Goal: Task Accomplishment & Management: Complete application form

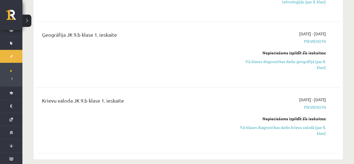
scroll to position [444, 0]
click at [189, 96] on link "9.b klases diagnostikas darbs krievu valodā (par 8. klasi)" at bounding box center [281, 130] width 89 height 12
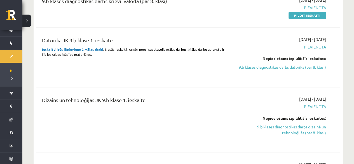
scroll to position [314, 0]
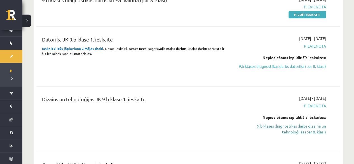
click at [189, 96] on link "9.b klases diagnostikas darbs dizainā un tehnoloģijās (par 8. klasi)" at bounding box center [281, 129] width 89 height 12
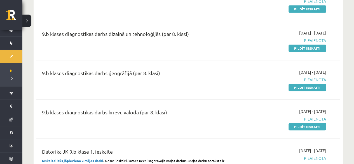
scroll to position [202, 0]
click at [189, 96] on link "Pildīt ieskaiti" at bounding box center [306, 126] width 37 height 7
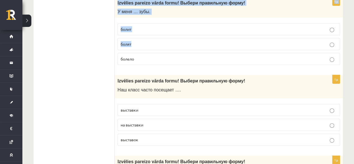
scroll to position [811, 0]
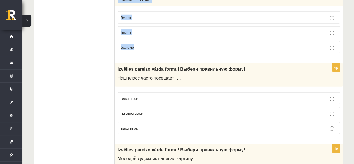
drag, startPoint x: 118, startPoint y: 27, endPoint x: 160, endPoint y: 43, distance: 45.2
copy form "Izvēlies pareizo vārda formu! Выбери правильную форму! Мама работает …. Папа ра…"
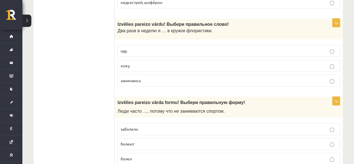
drag, startPoint x: 87, startPoint y: 62, endPoint x: 91, endPoint y: 63, distance: 3.5
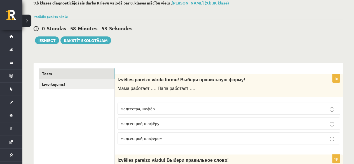
scroll to position [112, 0]
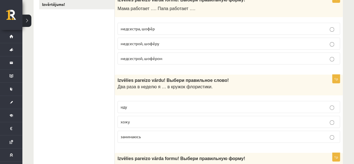
click at [192, 58] on p "медсестрой, шофёром" at bounding box center [229, 58] width 216 height 6
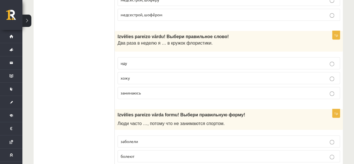
scroll to position [168, 0]
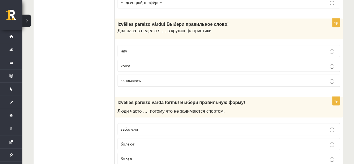
click at [167, 69] on label "хожу" at bounding box center [228, 66] width 222 height 12
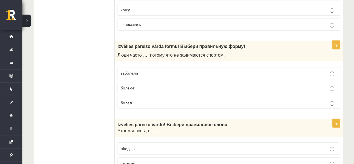
click at [164, 87] on p "болеют" at bounding box center [229, 88] width 216 height 6
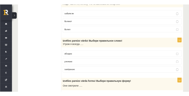
scroll to position [308, 0]
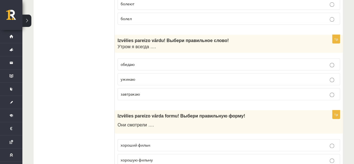
click at [163, 91] on p "завтракаю" at bounding box center [229, 94] width 216 height 6
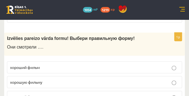
scroll to position [420, 0]
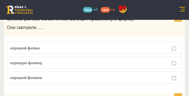
click at [50, 45] on p "хороший фильм" at bounding box center [94, 48] width 169 height 6
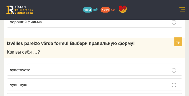
scroll to position [503, 0]
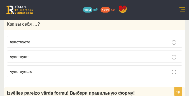
click at [51, 39] on p "чувствуете" at bounding box center [94, 42] width 169 height 6
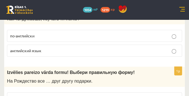
scroll to position [587, 0]
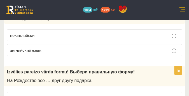
click at [56, 47] on p "английский язык" at bounding box center [94, 50] width 169 height 6
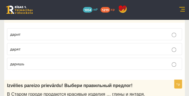
scroll to position [643, 0]
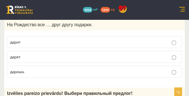
click at [31, 54] on p "дарят" at bounding box center [94, 57] width 169 height 6
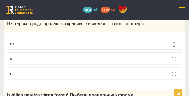
scroll to position [727, 0]
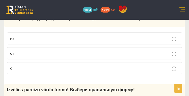
click at [39, 38] on label "из" at bounding box center [94, 38] width 175 height 12
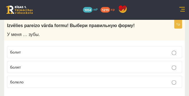
scroll to position [783, 0]
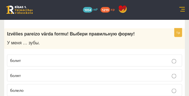
click at [47, 69] on label "болят" at bounding box center [94, 75] width 175 height 12
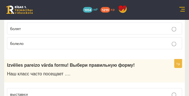
scroll to position [839, 0]
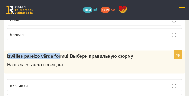
drag, startPoint x: 8, startPoint y: 51, endPoint x: 53, endPoint y: 54, distance: 44.9
click at [53, 54] on div "Izvēlies pareizo vārda formu! Выбери правильную форму! Наш класс часто посещает…" at bounding box center [94, 61] width 180 height 23
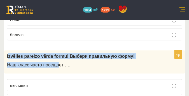
click at [8, 50] on div "Izvēlies pareizo vārda formu! Выбери правильную форму! Наш класс часто посещает…" at bounding box center [94, 61] width 180 height 23
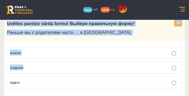
scroll to position [1566, 0]
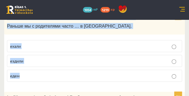
drag, startPoint x: 7, startPoint y: 48, endPoint x: 44, endPoint y: 52, distance: 37.1
copy form "Izvēlies pareizo vārda formu! Выбери правильную форму! Наш класс часто посещает…"
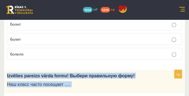
scroll to position [839, 0]
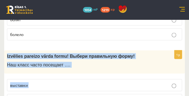
click at [84, 67] on div "Izvēlies pareizo vārda formu! Выбери правильную форму! Наш класс часто посещает…" at bounding box center [94, 61] width 180 height 23
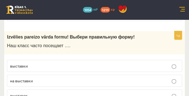
scroll to position [867, 0]
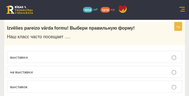
click at [44, 54] on p "выставки" at bounding box center [94, 57] width 169 height 6
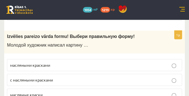
scroll to position [951, 0]
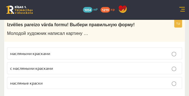
click at [45, 51] on span "масляными красками" at bounding box center [30, 53] width 40 height 5
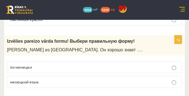
scroll to position [1035, 0]
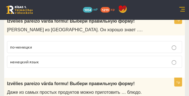
click at [53, 59] on p "немецкий язык" at bounding box center [94, 62] width 169 height 6
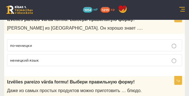
scroll to position [1091, 0]
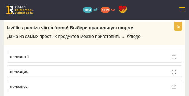
click at [63, 83] on p "полезное" at bounding box center [94, 86] width 169 height 6
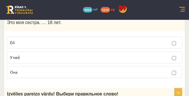
scroll to position [1259, 0]
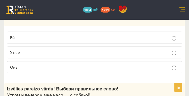
click at [58, 35] on p "Ей" at bounding box center [94, 38] width 169 height 6
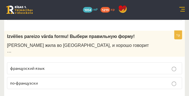
scroll to position [1175, 0]
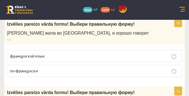
click at [62, 68] on p "по-французски" at bounding box center [94, 71] width 169 height 6
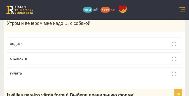
scroll to position [1342, 0]
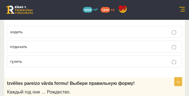
click at [56, 58] on p "гулять" at bounding box center [94, 61] width 169 height 6
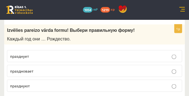
scroll to position [1398, 0]
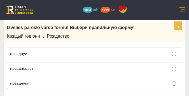
click at [38, 80] on p "празднуют" at bounding box center [94, 83] width 169 height 6
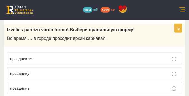
scroll to position [1482, 0]
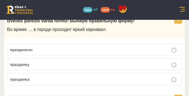
click at [58, 76] on p "праздника" at bounding box center [94, 79] width 169 height 6
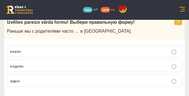
scroll to position [1566, 0]
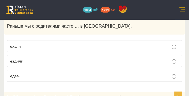
click at [60, 58] on p "ездили" at bounding box center [94, 61] width 169 height 6
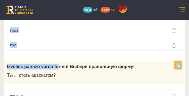
scroll to position [2265, 0]
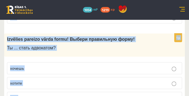
drag, startPoint x: 7, startPoint y: 25, endPoint x: 21, endPoint y: 74, distance: 51.0
copy form "Izvēlies pareizo vārda formu! Выбери правильную форму! У меня есть ..., но нет …"
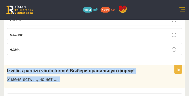
scroll to position [1594, 0]
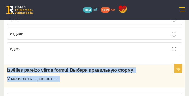
click at [108, 76] on p "У меня есть ..., но нет ...." at bounding box center [80, 79] width 147 height 6
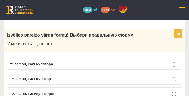
scroll to position [1622, 0]
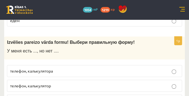
click at [63, 68] on p "телефон, калькулятора" at bounding box center [94, 71] width 169 height 6
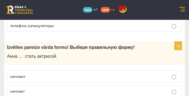
scroll to position [1706, 0]
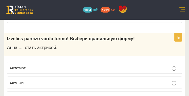
click at [47, 80] on p "мечтает" at bounding box center [94, 83] width 169 height 6
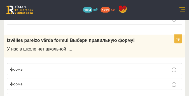
scroll to position [1789, 0]
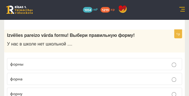
click at [69, 61] on p "формы" at bounding box center [94, 64] width 169 height 6
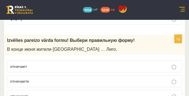
scroll to position [1873, 0]
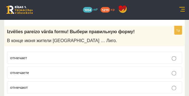
click at [48, 84] on p "отмечают" at bounding box center [94, 87] width 169 height 6
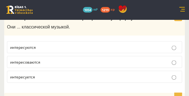
scroll to position [1957, 0]
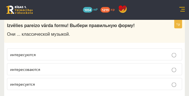
click at [45, 66] on p "интересоваются" at bounding box center [94, 69] width 169 height 6
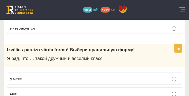
scroll to position [2041, 0]
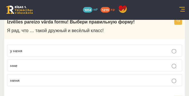
click at [54, 48] on p "у меня" at bounding box center [94, 51] width 169 height 6
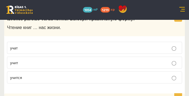
scroll to position [2125, 0]
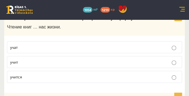
click at [69, 59] on p "учит" at bounding box center [94, 62] width 169 height 6
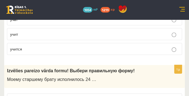
scroll to position [2181, 0]
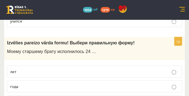
click at [50, 81] on label "года" at bounding box center [94, 87] width 175 height 12
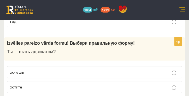
scroll to position [2265, 0]
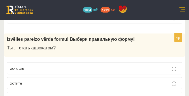
click at [53, 65] on p "хочешь" at bounding box center [94, 68] width 169 height 6
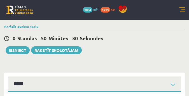
scroll to position [0, 0]
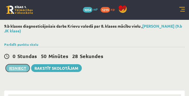
click at [15, 70] on button "Iesniegt" at bounding box center [18, 68] width 24 height 8
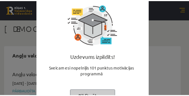
scroll to position [42, 0]
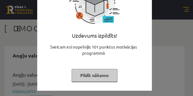
click at [91, 75] on button "Pildīt nākamo" at bounding box center [95, 75] width 46 height 13
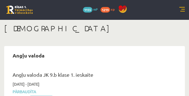
click at [182, 8] on link at bounding box center [182, 10] width 6 height 6
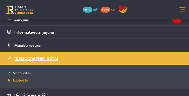
scroll to position [56, 0]
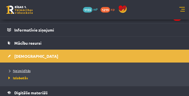
click at [27, 70] on span "Neizpildītās" at bounding box center [18, 71] width 23 height 4
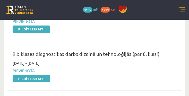
scroll to position [196, 0]
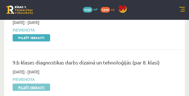
click at [39, 85] on link "Pildīt ieskaiti" at bounding box center [31, 87] width 37 height 7
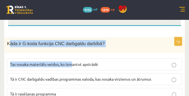
scroll to position [112, 0]
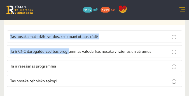
drag, startPoint x: 8, startPoint y: 44, endPoint x: 71, endPoint y: 52, distance: 63.2
click at [71, 52] on div "1p Kāda ir G-koda funkcija CNC darbgaldu darbībā? Tas nosaka materiālu veidus, …" at bounding box center [94, 50] width 180 height 83
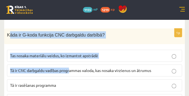
scroll to position [84, 0]
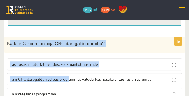
drag, startPoint x: 86, startPoint y: 30, endPoint x: 64, endPoint y: 36, distance: 23.3
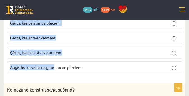
scroll to position [951, 0]
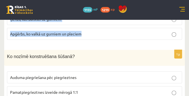
drag, startPoint x: 7, startPoint y: 43, endPoint x: 86, endPoint y: 29, distance: 80.8
copy form "Kāda ir G-koda funkcija CNC darbgaldu darbībā? Tas nosaka materiālu veidus, ko …"
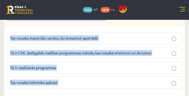
scroll to position [112, 0]
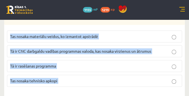
click at [108, 30] on label "Tas nosaka materiālu veidus, ko izmantot apstrādē" at bounding box center [94, 36] width 175 height 12
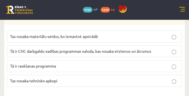
click at [97, 51] on span "Tā ir CNC darbgaldu vadības programmas valoda, kas nosaka virzienus un ātrumus" at bounding box center [80, 51] width 141 height 5
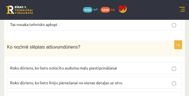
scroll to position [196, 0]
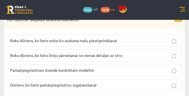
click at [100, 39] on span "Roku dūriens, ko lieto nolocītu auduma malu piestiprināšanai" at bounding box center [63, 40] width 107 height 5
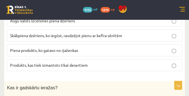
scroll to position [308, 0]
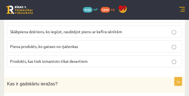
click at [91, 30] on span "Skābpiena dzēriens, ko iegūst, raudzējot pienu ar kefīra sēnītēm" at bounding box center [66, 31] width 112 height 5
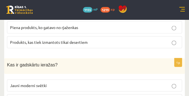
scroll to position [364, 0]
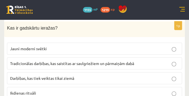
click at [99, 58] on label "Tradicionālas darbības, kas saistītas ar saulgriežiem un pārmaiņām dabā" at bounding box center [94, 64] width 175 height 12
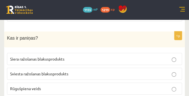
scroll to position [447, 0]
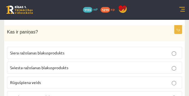
click at [63, 50] on span "Siera ražošanas blakusprodukts" at bounding box center [37, 52] width 54 height 5
click at [58, 65] on span "Sviesta ražošanas blakusprodukts" at bounding box center [39, 67] width 58 height 5
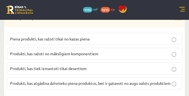
scroll to position [549, 0]
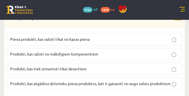
click at [62, 81] on span "Produkti, kas atgādina dzīvnieku piena produktus, bet ir gatavoti no augu valst…" at bounding box center [90, 83] width 160 height 5
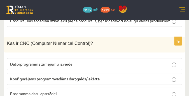
scroll to position [633, 0]
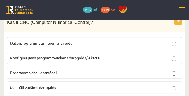
click at [67, 56] on span "Konfigurējams programmvadāms darbgalds/iekārta" at bounding box center [54, 57] width 89 height 5
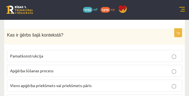
scroll to position [717, 0]
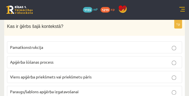
click at [65, 71] on label "Viens apģērba priekšmets vai priekšmetu pāris" at bounding box center [94, 77] width 175 height 12
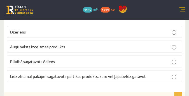
scroll to position [829, 0]
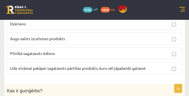
click at [75, 65] on span "Līdz zināmai pakāpei sagatavots pārtikas produkts, kuru vēl jāpabeidz gatavot" at bounding box center [78, 67] width 136 height 5
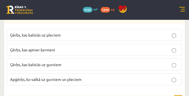
scroll to position [913, 0]
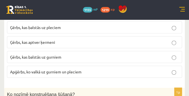
click at [82, 54] on p "Ģērbs, kas balstās uz gurniem" at bounding box center [94, 57] width 169 height 6
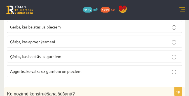
scroll to position [941, 0]
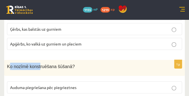
drag, startPoint x: 8, startPoint y: 58, endPoint x: 35, endPoint y: 57, distance: 26.3
click at [36, 64] on span "Ko nozīmē konstruēšana šūšanā?" at bounding box center [41, 66] width 68 height 5
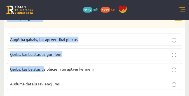
scroll to position [1808, 0]
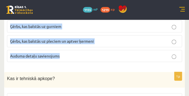
drag, startPoint x: 6, startPoint y: 59, endPoint x: 60, endPoint y: 36, distance: 58.9
copy form "Ko nozīmē konstruēšana šūšanā? Auduma piegriešana pēc piegrieztnes Pamatpiegrie…"
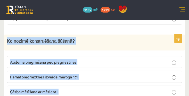
scroll to position [969, 0]
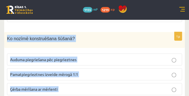
click at [106, 42] on div "1p Ko nozīmē konstruēšana šūšanā? Auduma piegriešana pēc piegrieztnes Pamatpieg…" at bounding box center [94, 73] width 180 height 83
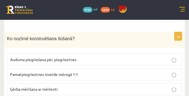
click at [92, 72] on p "Pamatpiegrieztnes izveide mērogā 1:1" at bounding box center [94, 75] width 169 height 6
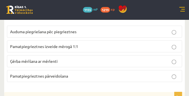
scroll to position [1053, 0]
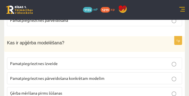
click at [84, 76] on p "Pamatpiegrieztnes pārveidošana konkrētam modelim" at bounding box center [94, 79] width 169 height 6
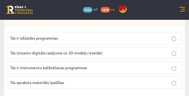
scroll to position [1160, 0]
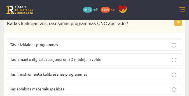
click at [97, 56] on p "Tās izmanto digitāla rasējuma un 3D modeļu izveidei" at bounding box center [94, 59] width 169 height 6
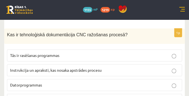
scroll to position [1237, 0]
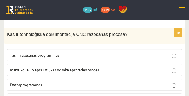
click at [93, 64] on label "Instrukcija un apraksti, kas nosaka apstrādes procesu" at bounding box center [94, 70] width 175 height 12
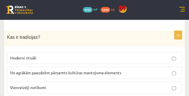
scroll to position [1322, 0]
click at [61, 70] on span "No agrākām paaudzēm pārņemts kultūras mantojuma elements" at bounding box center [65, 72] width 111 height 5
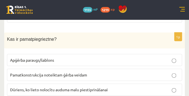
scroll to position [1408, 0]
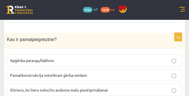
click at [58, 72] on span "Pamatkonstrukcija noteiktam ģērba veidam" at bounding box center [48, 74] width 77 height 5
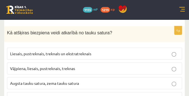
scroll to position [1499, 0]
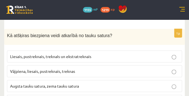
click at [55, 54] on span "Liesais, pustreknais, treknaIs un ekstratreknais" at bounding box center [50, 56] width 81 height 5
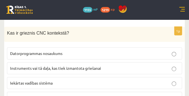
scroll to position [1590, 0]
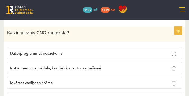
click at [87, 65] on span "Instruments vai tā daļa, kas tiek izmantota griešanai" at bounding box center [55, 67] width 91 height 5
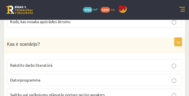
scroll to position [1672, 0]
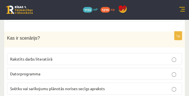
click at [71, 86] on span "Svētku vai sarīkojumu plānotās norises secīgs apraksts" at bounding box center [57, 88] width 95 height 5
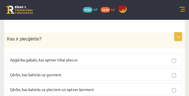
scroll to position [1759, 0]
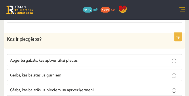
click at [87, 87] on span "Ģērbs, kas balstās uz pleciem un aptver ķermeni" at bounding box center [52, 89] width 84 height 5
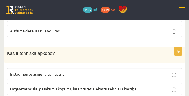
scroll to position [1833, 0]
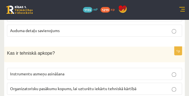
click at [8, 51] on span "Kas ir tehniskā apkope?" at bounding box center [31, 53] width 48 height 5
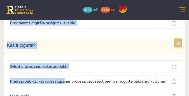
scroll to position [2635, 0]
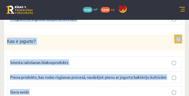
drag, startPoint x: 7, startPoint y: 34, endPoint x: 79, endPoint y: 74, distance: 82.5
copy form "Kas ir tehniskā apkope? Instrumentu asmeņu asināšana Organizatorisku pasākumu k…"
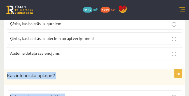
scroll to position [1812, 0]
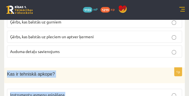
click at [91, 70] on p "Kas ir tehniskā apkope?" at bounding box center [80, 73] width 147 height 7
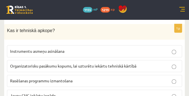
scroll to position [1855, 0]
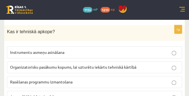
click at [93, 65] on span "Organizatorisku pasākumu kopums, lai uzturētu iekārtu tehniskā kārtībā" at bounding box center [73, 67] width 126 height 5
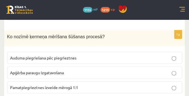
scroll to position [1938, 0]
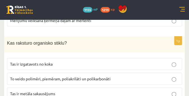
scroll to position [2019, 0]
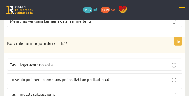
click at [69, 77] on span "To veido polimēri, piemēram, poliakrilāti un polikarbonāti" at bounding box center [60, 79] width 100 height 5
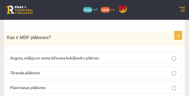
scroll to position [2113, 0]
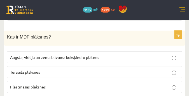
click at [71, 51] on label "Augsta, vidēja un zema blīvuma kokšķiedru plātnes" at bounding box center [94, 57] width 175 height 12
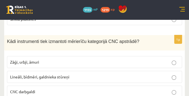
click at [88, 74] on p "Lineāli, bīdmēri, galdnieka stūreņi" at bounding box center [94, 77] width 169 height 6
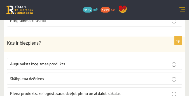
scroll to position [2282, 0]
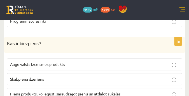
click at [72, 91] on span "Piena produkts, ko iegūst, saraudzējot pienu un atdalot sūkalas" at bounding box center [65, 93] width 110 height 5
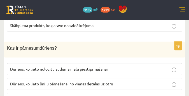
scroll to position [2364, 0]
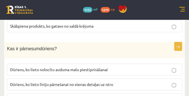
click at [92, 82] on span "Dūriens, ko lieto līniju pārnešanai no vienas detaļas uz otru" at bounding box center [61, 84] width 103 height 5
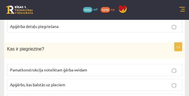
scroll to position [2452, 0]
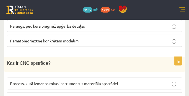
scroll to position [2527, 0]
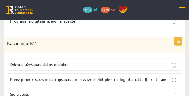
scroll to position [2630, 0]
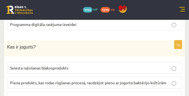
click at [69, 80] on span "Piena produkts, kas rodas rūgšanas procesā, raudzējot pienu ar jogurta baktērij…" at bounding box center [88, 82] width 156 height 5
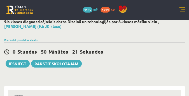
scroll to position [0, 0]
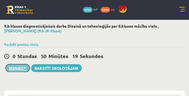
click at [18, 68] on button "Iesniegt" at bounding box center [18, 68] width 24 height 8
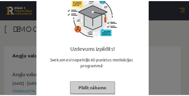
scroll to position [37, 0]
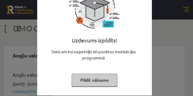
click at [100, 81] on button "Pildīt nākamo" at bounding box center [95, 80] width 46 height 13
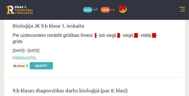
scroll to position [183, 0]
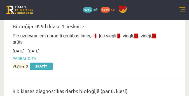
click at [182, 9] on link at bounding box center [182, 10] width 6 height 6
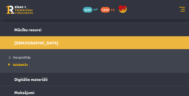
scroll to position [69, 0]
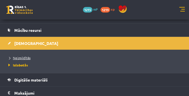
click at [31, 57] on link "Neizpildītās" at bounding box center [95, 57] width 176 height 5
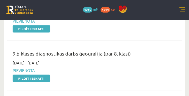
scroll to position [205, 0]
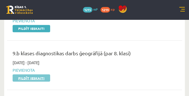
click at [39, 78] on link "Pildīt ieskaiti" at bounding box center [31, 77] width 37 height 7
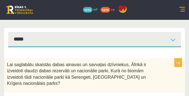
scroll to position [62, 0]
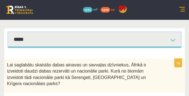
click at [172, 42] on select "*****" at bounding box center [94, 39] width 173 height 15
click at [171, 40] on select "*****" at bounding box center [94, 39] width 173 height 15
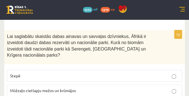
scroll to position [91, 0]
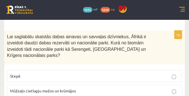
click at [9, 37] on span "Lai saglabātu skaistās dabas ainavas un savvaļas dzīvniekus, Āfrikā ir izveidot…" at bounding box center [76, 46] width 139 height 24
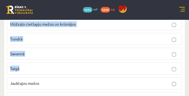
scroll to position [1209, 0]
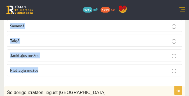
drag, startPoint x: 7, startPoint y: 37, endPoint x: 41, endPoint y: 48, distance: 36.0
copy form "Lai saglabātu skaistās dabas ainavas un savvaļas dzīvniekus, Āfrikā ir izveidot…"
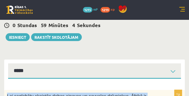
scroll to position [0, 0]
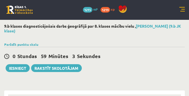
click at [118, 54] on div "0 Stundas 59 Minūtes 3 Sekundes" at bounding box center [94, 56] width 180 height 7
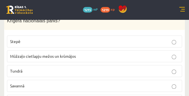
scroll to position [138, 0]
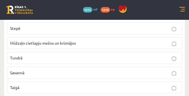
click at [53, 70] on p "Savannā" at bounding box center [94, 73] width 169 height 6
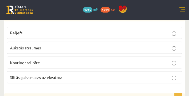
scroll to position [237, 0]
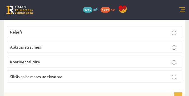
click at [69, 29] on p "Reljefs" at bounding box center [94, 32] width 169 height 6
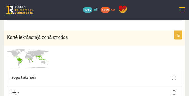
scroll to position [298, 0]
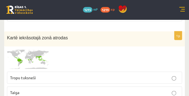
click at [34, 50] on img at bounding box center [28, 60] width 42 height 20
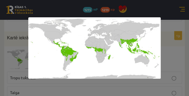
click at [27, 72] on div at bounding box center [94, 48] width 189 height 96
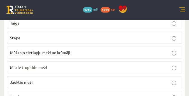
scroll to position [368, 0]
click at [68, 64] on p "Mitrie tropiskie meži" at bounding box center [94, 67] width 169 height 6
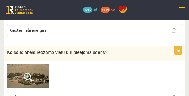
scroll to position [537, 0]
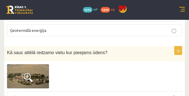
click at [36, 64] on img at bounding box center [28, 76] width 42 height 24
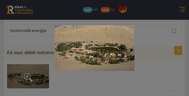
click at [40, 39] on div at bounding box center [94, 48] width 189 height 96
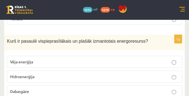
scroll to position [440, 0]
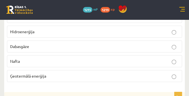
click at [66, 58] on p "Nafta" at bounding box center [94, 61] width 169 height 6
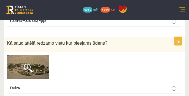
scroll to position [547, 0]
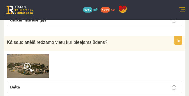
click at [30, 63] on span at bounding box center [28, 67] width 9 height 9
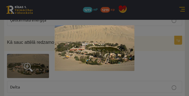
click at [36, 75] on div at bounding box center [94, 48] width 189 height 96
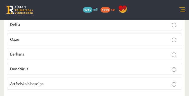
scroll to position [611, 0]
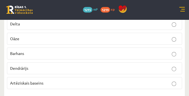
click at [66, 62] on label "Dendrārijs" at bounding box center [94, 68] width 175 height 12
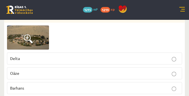
scroll to position [575, 0]
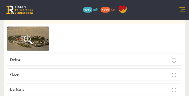
click at [66, 69] on label "Oāze" at bounding box center [94, 75] width 175 height 12
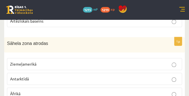
scroll to position [672, 0]
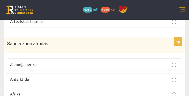
click at [51, 91] on p "Āfrikā" at bounding box center [94, 94] width 169 height 6
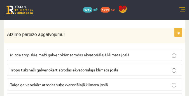
scroll to position [784, 0]
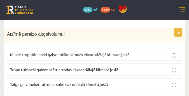
click at [98, 52] on span "Mitrie tropiskie meži galvenokārt atrodas ekvatoriālajā klimata joslā" at bounding box center [69, 54] width 119 height 5
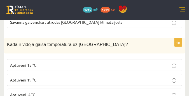
scroll to position [861, 0]
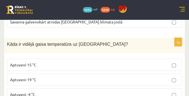
click at [63, 62] on p "Aptuveni 15 °C" at bounding box center [94, 65] width 169 height 6
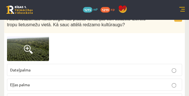
scroll to position [989, 0]
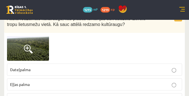
click at [56, 82] on p "Eļļas palma" at bounding box center [94, 85] width 169 height 6
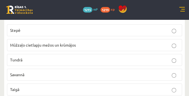
scroll to position [1161, 0]
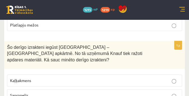
scroll to position [1256, 0]
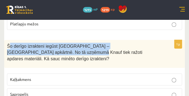
drag, startPoint x: 10, startPoint y: 27, endPoint x: 25, endPoint y: 41, distance: 20.4
click at [25, 41] on div "Šo derīgo izrakteni iegūst Latvijā – Salaspils apkārtnē. No tā uzņēmumā Knauf t…" at bounding box center [94, 54] width 180 height 28
click at [9, 44] on div "Šo derīgo izrakteni iegūst Latvijā – Salaspils apkārtnē. No tā uzņēmumā Knauf t…" at bounding box center [94, 54] width 180 height 28
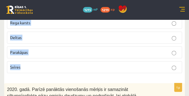
scroll to position [2319, 0]
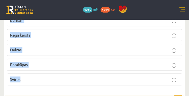
drag, startPoint x: 6, startPoint y: 27, endPoint x: 51, endPoint y: 50, distance: 50.5
copy form "Šo derīgo izrakteni iegūst Latvijā – Salaspils apkārtnē. No tā uzņēmumā Knauf t…"
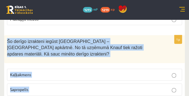
scroll to position [1260, 0]
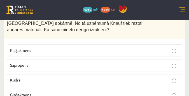
scroll to position [1285, 0]
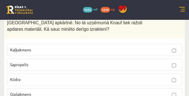
click at [65, 88] on label "Ģipšakmens" at bounding box center [94, 94] width 175 height 12
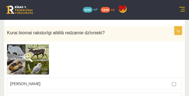
scroll to position [1385, 0]
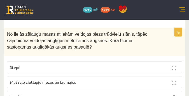
scroll to position [1514, 0]
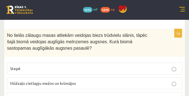
click at [82, 66] on p "Stepē" at bounding box center [94, 69] width 169 height 6
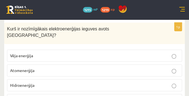
scroll to position [1630, 0]
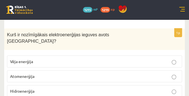
click at [54, 88] on p "Hidroenerģija" at bounding box center [94, 91] width 169 height 6
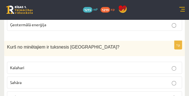
scroll to position [1741, 0]
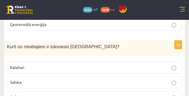
click at [61, 94] on p "Gobi" at bounding box center [94, 97] width 169 height 6
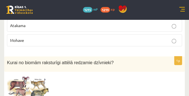
scroll to position [1827, 0]
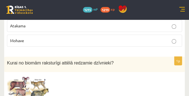
click at [35, 75] on img at bounding box center [28, 89] width 42 height 28
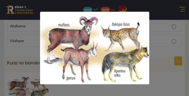
click at [35, 63] on div at bounding box center [94, 48] width 189 height 96
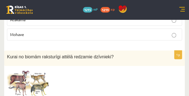
scroll to position [1833, 0]
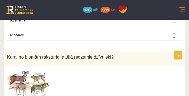
click at [33, 69] on img at bounding box center [28, 83] width 42 height 28
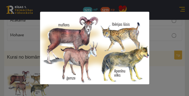
click at [33, 51] on div at bounding box center [94, 48] width 189 height 96
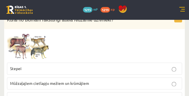
scroll to position [1869, 0]
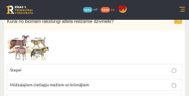
click at [44, 82] on span "Mūžzaļajiem cietlapju mežiem un krūmājiem" at bounding box center [49, 84] width 79 height 5
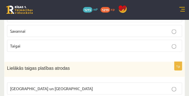
scroll to position [1956, 0]
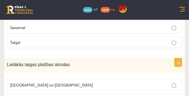
click at [70, 82] on p "Krievijā un Kanādā" at bounding box center [94, 85] width 169 height 6
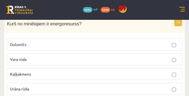
scroll to position [2084, 0]
click at [67, 83] on label "Urāna rūda" at bounding box center [94, 89] width 175 height 12
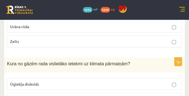
scroll to position [2147, 0]
click at [55, 81] on p "Oglekļa dioksīds" at bounding box center [94, 84] width 169 height 6
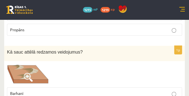
scroll to position [2246, 0]
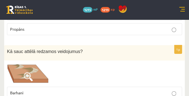
click at [50, 90] on p "Barhani" at bounding box center [94, 93] width 169 height 6
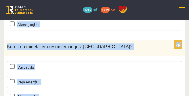
scroll to position [3536, 0]
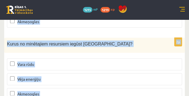
drag, startPoint x: 8, startPoint y: 29, endPoint x: 39, endPoint y: 77, distance: 56.9
copy form "2020. gadā. Parīzē panāktās vienošanās mērķis ir samazināt siltumnīcefekta gāzu…"
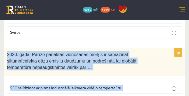
scroll to position [2359, 0]
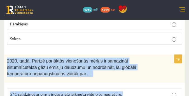
click at [95, 55] on div "2020. gadā. Parīzē panāktās vienošanās mērķis ir samazināt siltumnīcefekta gāzu…" at bounding box center [94, 69] width 180 height 28
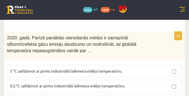
scroll to position [2380, 0]
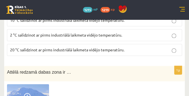
scroll to position [2464, 0]
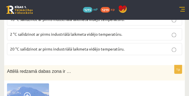
click at [34, 83] on img at bounding box center [28, 97] width 42 height 28
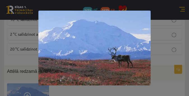
click at [22, 78] on div at bounding box center [94, 48] width 189 height 96
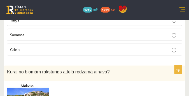
scroll to position [2596, 0]
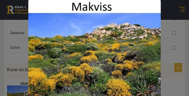
click at [24, 65] on div at bounding box center [94, 50] width 189 height 100
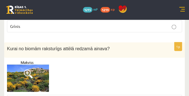
scroll to position [2617, 0]
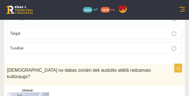
scroll to position [2729, 0]
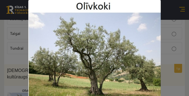
click at [12, 53] on div at bounding box center [94, 50] width 189 height 100
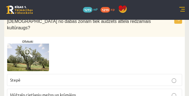
scroll to position [2778, 0]
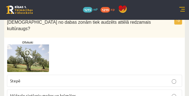
click at [90, 93] on p "Mūžzaļo cietlapju mežos un krūmājos" at bounding box center [94, 96] width 169 height 6
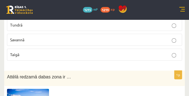
scroll to position [2863, 0]
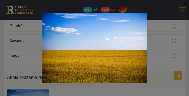
click at [22, 64] on div at bounding box center [94, 48] width 189 height 96
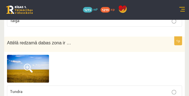
scroll to position [2899, 0]
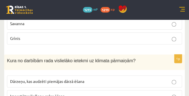
scroll to position [3010, 0]
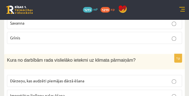
click at [68, 93] on p "Importētas liellopu gaļas ēšana" at bounding box center [94, 96] width 169 height 6
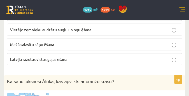
scroll to position [3091, 0]
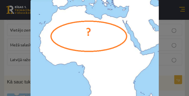
click at [22, 60] on div at bounding box center [94, 69] width 189 height 138
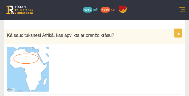
scroll to position [3138, 0]
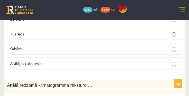
scroll to position [3234, 0]
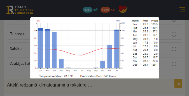
click at [21, 68] on div at bounding box center [94, 48] width 189 height 96
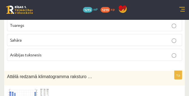
scroll to position [3242, 0]
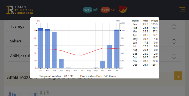
click at [19, 50] on div at bounding box center [94, 48] width 189 height 96
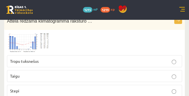
scroll to position [3299, 0]
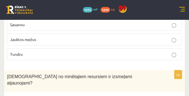
scroll to position [3395, 0]
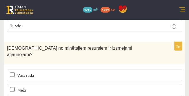
scroll to position [3423, 0]
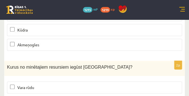
scroll to position [3512, 0]
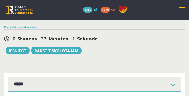
scroll to position [17, 0]
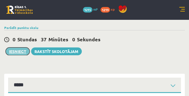
click at [17, 51] on button "Iesniegt" at bounding box center [18, 52] width 24 height 8
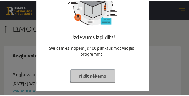
scroll to position [42, 0]
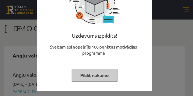
click at [93, 73] on button "Pildīt nākamo" at bounding box center [95, 75] width 46 height 13
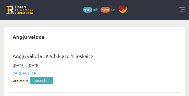
scroll to position [12, 0]
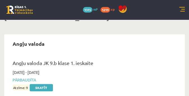
click at [178, 10] on div "0 Dāvanas 1315 mP 1219 xp" at bounding box center [94, 10] width 189 height 20
click at [183, 9] on link at bounding box center [182, 10] width 6 height 6
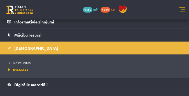
scroll to position [64, 0]
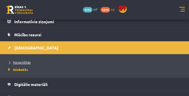
click at [31, 62] on link "Neizpildītās" at bounding box center [95, 62] width 176 height 5
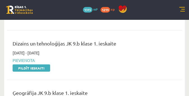
scroll to position [298, 0]
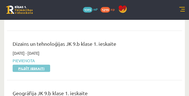
click at [45, 65] on link "Pildīt ieskaiti" at bounding box center [31, 68] width 37 height 7
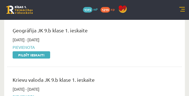
scroll to position [361, 0]
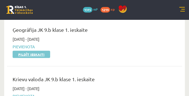
click at [44, 56] on link "Pildīt ieskaiti" at bounding box center [31, 54] width 37 height 7
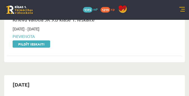
scroll to position [425, 0]
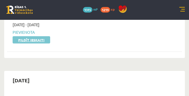
click at [40, 39] on link "Pildīt ieskaiti" at bounding box center [31, 39] width 37 height 7
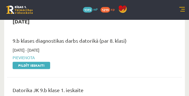
scroll to position [168, 0]
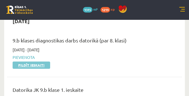
click at [39, 64] on link "Pildīt ieskaiti" at bounding box center [31, 65] width 37 height 7
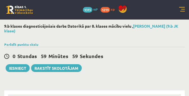
select select "**********"
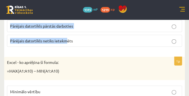
scroll to position [929, 0]
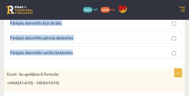
drag, startPoint x: 7, startPoint y: 34, endPoint x: 76, endPoint y: 43, distance: 69.9
copy form "Lore ipsum dolo sita consect adipis elitseddo eiusmodtemp: incid://utl.etdolo.m…"
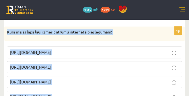
scroll to position [96, 0]
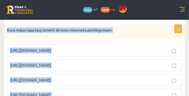
click at [123, 32] on p "Kura mājas lapa ļauj izmērīt ātrumu interneta pieslēgumam:" at bounding box center [80, 30] width 147 height 6
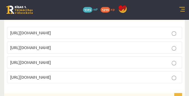
scroll to position [115, 0]
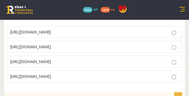
click at [84, 46] on p "[URL][DOMAIN_NAME]" at bounding box center [94, 47] width 169 height 6
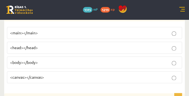
scroll to position [201, 0]
click at [69, 59] on p "<body></body>" at bounding box center [94, 62] width 169 height 6
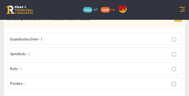
scroll to position [282, 0]
click at [61, 52] on p "Semikols - ;" at bounding box center [94, 53] width 169 height 6
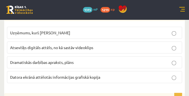
scroll to position [374, 0]
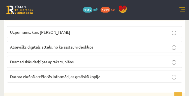
click at [81, 76] on p "Datora ekrānā attēlotās informācijas grafiskā kopija" at bounding box center [94, 77] width 169 height 6
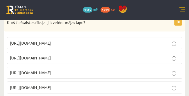
scroll to position [456, 0]
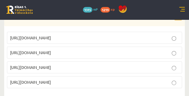
click at [43, 66] on span "[URL][DOMAIN_NAME]" at bounding box center [30, 67] width 41 height 5
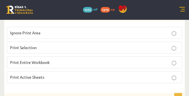
scroll to position [552, 0]
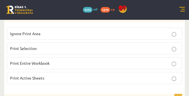
click at [46, 72] on label "Print Active Sheets" at bounding box center [94, 78] width 175 height 12
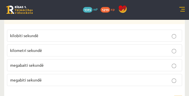
scroll to position [636, 0]
click at [76, 45] on label "kilometri sekundē" at bounding box center [94, 51] width 175 height 12
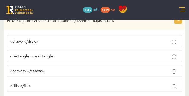
scroll to position [718, 0]
click at [48, 68] on p "<canvas> </canvas>" at bounding box center [94, 71] width 169 height 6
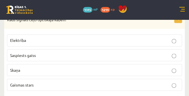
scroll to position [804, 0]
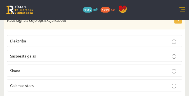
click at [42, 83] on p "Gaismas stars" at bounding box center [94, 86] width 169 height 6
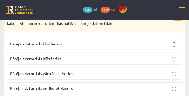
scroll to position [893, 0]
click at [64, 86] on span "Pārējais datortīkls netiks ietekmēts" at bounding box center [41, 88] width 63 height 5
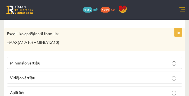
scroll to position [969, 0]
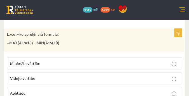
click at [63, 79] on fieldset "Minimālo vērtību Vidējo vērtību [GEOGRAPHIC_DATA] Noapaļojumu" at bounding box center [94, 85] width 175 height 61
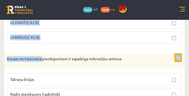
scroll to position [1892, 0]
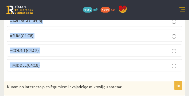
drag, startPoint x: 8, startPoint y: 24, endPoint x: 44, endPoint y: 46, distance: 42.3
copy form "Lorem - ip dolorsit am consect: =ADI(E2:S07) – DOE(T0:I94) Utlabore etdolor Mag…"
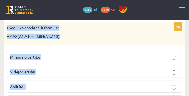
scroll to position [979, 0]
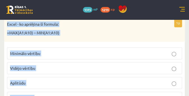
click at [69, 51] on p "Minimālo vērtību" at bounding box center [94, 54] width 169 height 6
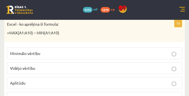
click at [54, 80] on p "Aplitūdu" at bounding box center [94, 83] width 169 height 6
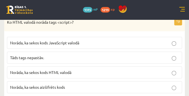
scroll to position [1077, 0]
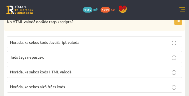
click at [56, 40] on span "Norāda, ka sekos kods JavaScript valodā" at bounding box center [44, 42] width 69 height 5
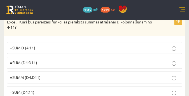
scroll to position [1164, 0]
click at [34, 60] on span "=SUM (D4:D11)" at bounding box center [23, 62] width 27 height 5
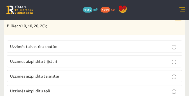
scroll to position [1261, 0]
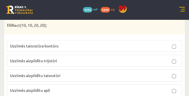
click at [80, 70] on label "Uzzīmēs aizpildītu taisnstūri" at bounding box center [94, 76] width 175 height 12
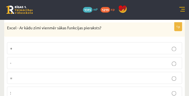
scroll to position [1346, 0]
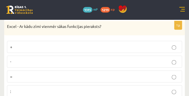
click at [68, 74] on p "=" at bounding box center [94, 77] width 169 height 6
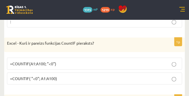
scroll to position [1416, 0]
click at [87, 61] on p "=COUNTIF(A1:A100; "<0")" at bounding box center [94, 64] width 169 height 6
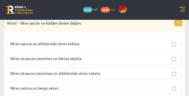
scroll to position [1494, 0]
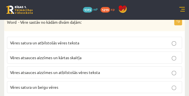
click at [81, 40] on p "Vēres satura un atbilstošās vēres teksta" at bounding box center [94, 43] width 169 height 6
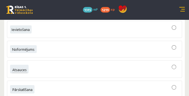
scroll to position [1597, 0]
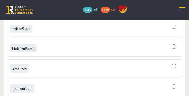
click at [83, 63] on div at bounding box center [94, 68] width 169 height 11
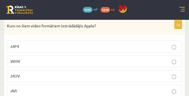
scroll to position [1684, 0]
click at [84, 74] on p ".MOV" at bounding box center [94, 77] width 169 height 6
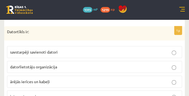
scroll to position [1765, 0]
click at [76, 50] on p "savstarpēji savienoti datori" at bounding box center [94, 53] width 169 height 6
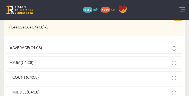
scroll to position [1866, 0]
click at [87, 44] on p "=AVERAGE(C4:C8)" at bounding box center [94, 47] width 169 height 6
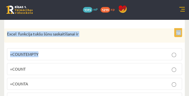
scroll to position [2703, 0]
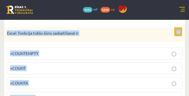
drag, startPoint x: 7, startPoint y: 22, endPoint x: 38, endPoint y: 75, distance: 61.1
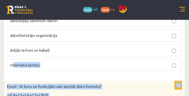
scroll to position [1780, 0]
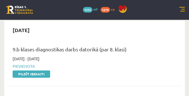
scroll to position [168, 0]
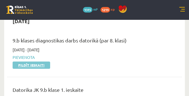
click at [39, 65] on link "Pildīt ieskaiti" at bounding box center [31, 65] width 37 height 7
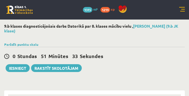
select select "**********"
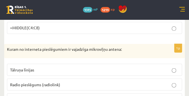
scroll to position [1930, 0]
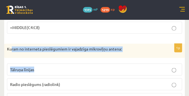
drag, startPoint x: 11, startPoint y: 33, endPoint x: 49, endPoint y: 47, distance: 40.4
click at [56, 54] on div "1p Kuram no interneta pieslēgumiem ir vajadzīga mikroviļņu antena: Tālruņa līni…" at bounding box center [94, 84] width 180 height 81
click at [25, 46] on p "Kuram no interneta pieslēgumiem ir vajadzīga mikroviļņu antena:" at bounding box center [80, 49] width 147 height 6
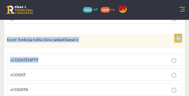
scroll to position [2703, 0]
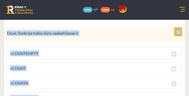
drag, startPoint x: 7, startPoint y: 34, endPoint x: 46, endPoint y: 72, distance: 55.6
copy form "Lorem ip dolorsita consectetura el seddoeius temporinci utlabo: Etdolor magnaal…"
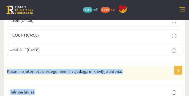
scroll to position [1907, 0]
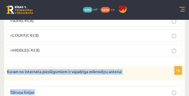
click at [125, 66] on div "Kuram no interneta pieslēgumiem ir vajadzīga mikroviļņu antena:" at bounding box center [94, 73] width 180 height 15
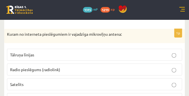
scroll to position [1939, 0]
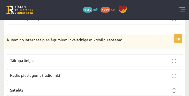
click at [75, 72] on p "Radio pieslēgums (radiolink)" at bounding box center [94, 75] width 169 height 6
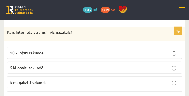
scroll to position [2037, 0]
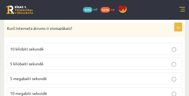
click at [62, 61] on p "5 kilobaiti sekundē" at bounding box center [94, 64] width 169 height 6
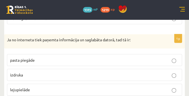
scroll to position [2112, 0]
click at [71, 87] on p "lejupielāde" at bounding box center [94, 90] width 169 height 6
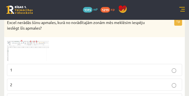
scroll to position [2216, 0]
click at [54, 79] on label "2" at bounding box center [94, 85] width 175 height 12
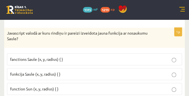
scroll to position [2321, 0]
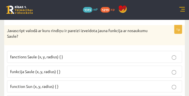
click at [79, 51] on label "fanctions Saule (x, y, radius) { }" at bounding box center [94, 57] width 175 height 12
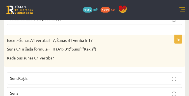
scroll to position [2405, 0]
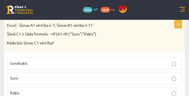
click at [56, 90] on p "Kaķis" at bounding box center [94, 93] width 169 height 6
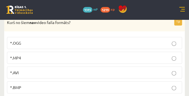
scroll to position [2527, 0]
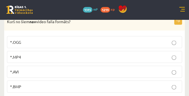
click at [50, 84] on p "*.BMP" at bounding box center [94, 87] width 169 height 6
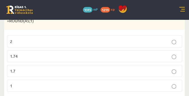
scroll to position [2629, 0]
click at [91, 68] on p "1.7" at bounding box center [94, 71] width 169 height 6
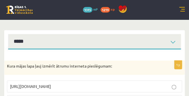
scroll to position [0, 0]
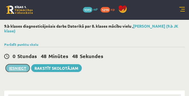
click at [21, 69] on button "Iesniegt" at bounding box center [18, 68] width 24 height 8
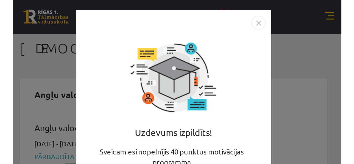
scroll to position [42, 0]
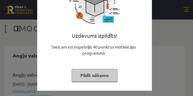
click at [100, 76] on button "Pildīt nākamo" at bounding box center [95, 75] width 46 height 13
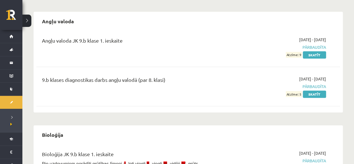
scroll to position [58, 0]
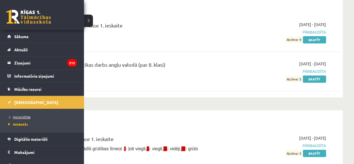
click at [18, 96] on span "Neizpildītās" at bounding box center [18, 116] width 23 height 4
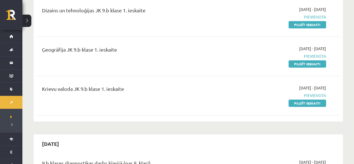
scroll to position [230, 0]
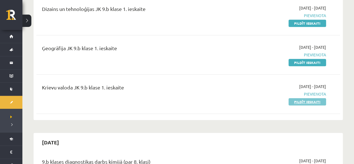
click at [193, 96] on link "Pildīt ieskaiti" at bounding box center [306, 101] width 37 height 7
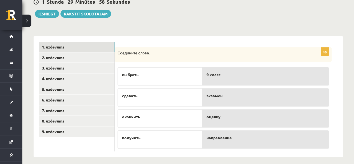
scroll to position [63, 0]
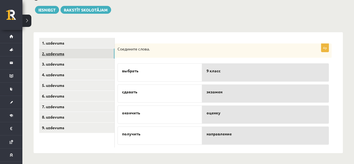
click at [92, 52] on link "2. uzdevums" at bounding box center [76, 53] width 75 height 10
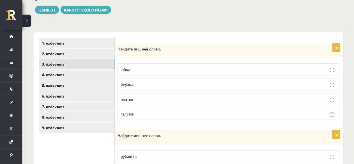
click at [94, 69] on link "3. uzdevums" at bounding box center [76, 64] width 75 height 10
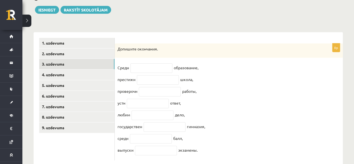
scroll to position [79, 0]
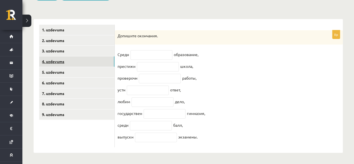
click at [88, 59] on link "4. uzdevums" at bounding box center [76, 61] width 75 height 10
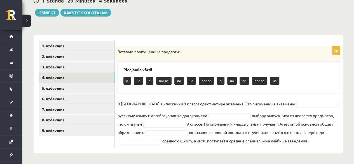
click at [252, 51] on p "Вставьте пропущенные предлоги:" at bounding box center [214, 52] width 194 height 6
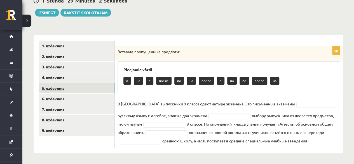
click at [74, 89] on link "5. uzdevums" at bounding box center [76, 88] width 75 height 10
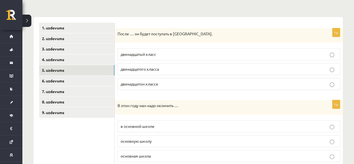
scroll to position [80, 0]
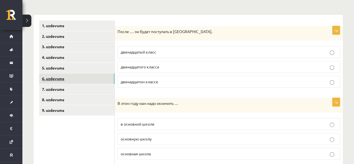
click at [88, 75] on link "6. uzdevums" at bounding box center [76, 78] width 75 height 10
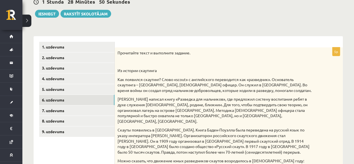
scroll to position [56, 0]
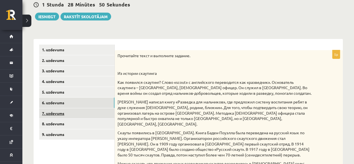
click at [74, 111] on link "7. uzdevums" at bounding box center [76, 113] width 75 height 10
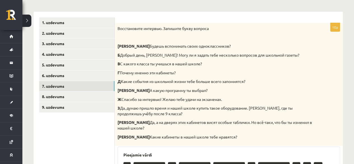
scroll to position [85, 0]
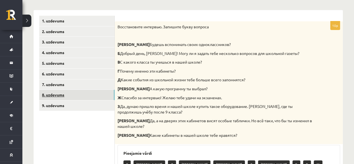
click at [99, 100] on link "8. uzdevums" at bounding box center [76, 94] width 75 height 10
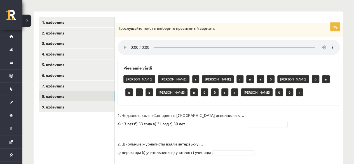
scroll to position [83, 0]
click at [80, 103] on link "9. uzdevums" at bounding box center [76, 107] width 75 height 10
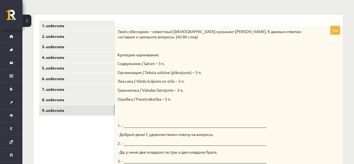
scroll to position [58, 0]
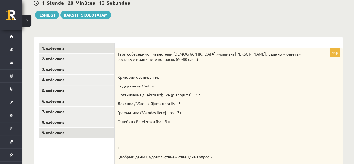
click at [91, 45] on link "1. uzdevums" at bounding box center [76, 48] width 75 height 10
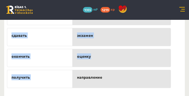
scroll to position [134, 0]
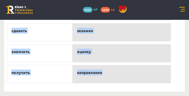
drag, startPoint x: 6, startPoint y: 48, endPoint x: 105, endPoint y: 71, distance: 101.5
click at [105, 71] on div "4p Соедините слова. выбрать сдавать окончить получить 9 класс экзамен оценку на…" at bounding box center [88, 34] width 169 height 104
copy div "Соедините слова. выбрать сдавать окончить получить 9 класс экзамен оценку напра…"
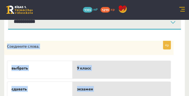
scroll to position [75, 0]
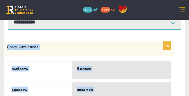
click at [146, 41] on div "Соедините слова." at bounding box center [88, 48] width 169 height 15
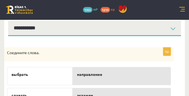
scroll to position [68, 0]
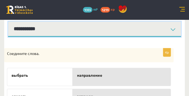
click at [171, 26] on select "**********" at bounding box center [94, 29] width 173 height 15
click at [8, 22] on select "**********" at bounding box center [94, 29] width 173 height 15
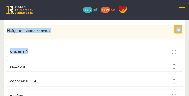
scroll to position [282, 0]
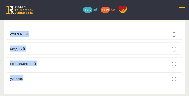
drag, startPoint x: 7, startPoint y: 52, endPoint x: 33, endPoint y: 72, distance: 32.6
copy form "Найдите лишнее слово. юбка блузка платье галстук 1p Найдите лишнее слово. рубаш…"
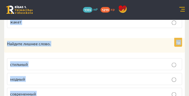
scroll to position [251, 0]
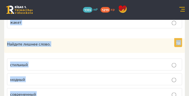
click at [123, 48] on div "Найдите лишнее слово." at bounding box center [94, 45] width 180 height 15
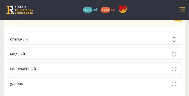
scroll to position [275, 0]
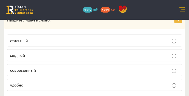
click at [54, 82] on p "удобно" at bounding box center [94, 85] width 169 height 6
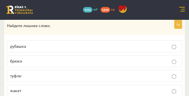
scroll to position [182, 0]
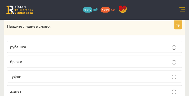
click at [64, 74] on p "туфли" at bounding box center [94, 77] width 169 height 6
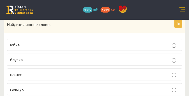
scroll to position [106, 0]
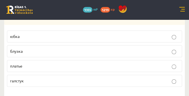
click at [64, 80] on p "галстук" at bounding box center [94, 81] width 169 height 6
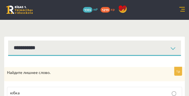
scroll to position [49, 0]
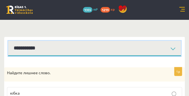
click at [173, 48] on select "**********" at bounding box center [94, 48] width 173 height 15
select select "**********"
click at [8, 41] on select "**********" at bounding box center [94, 48] width 173 height 15
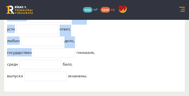
scroll to position [150, 0]
drag, startPoint x: 6, startPoint y: 36, endPoint x: 95, endPoint y: 85, distance: 101.9
click at [96, 86] on div "8p Допишите окончания. Средн образование, престижн школа, проверочн работы, уст…" at bounding box center [94, 28] width 180 height 117
copy div "Допишите окончания. Средн образование, престижн школа, проверочн работы, устн о…"
click at [112, 50] on fieldset "Средн образование, престижн школа, проверочн работы, устн ответ, любим дело, го…" at bounding box center [94, 36] width 175 height 94
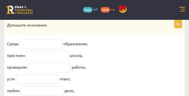
scroll to position [98, 0]
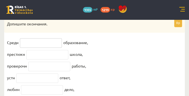
click at [48, 40] on input "text" at bounding box center [41, 43] width 42 height 10
type input "*"
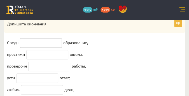
type input "*"
type input "**"
click at [63, 57] on input "text" at bounding box center [47, 55] width 42 height 10
type input "*"
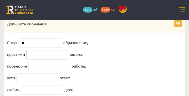
type input "*"
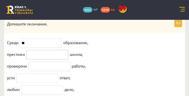
type input "*"
type input "**"
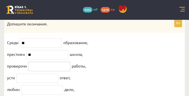
click at [56, 71] on input "text" at bounding box center [49, 67] width 42 height 10
type input "*"
type input "**"
click at [36, 80] on input "text" at bounding box center [37, 79] width 42 height 10
click at [90, 84] on fieldset "Средн ** образование, престижн ** школа, проверочн ** работы, устн ответ, любим…" at bounding box center [94, 85] width 175 height 94
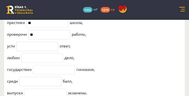
scroll to position [131, 0]
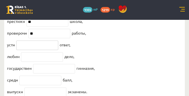
click at [40, 46] on input "text" at bounding box center [37, 46] width 42 height 10
paste input "*"
type input "**"
paste input "**"
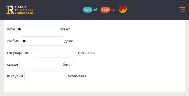
type input "**"
paste input "***"
type input "***"
paste input "**"
type input "**"
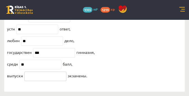
drag, startPoint x: 51, startPoint y: 83, endPoint x: 44, endPoint y: 76, distance: 10.5
click at [44, 76] on input "text" at bounding box center [45, 77] width 42 height 10
paste input "**"
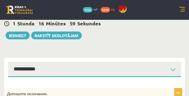
scroll to position [56, 0]
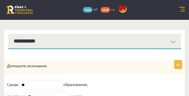
type input "**"
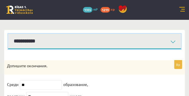
click at [129, 42] on select "**********" at bounding box center [94, 41] width 173 height 15
click at [8, 34] on select "**********" at bounding box center [94, 41] width 173 height 15
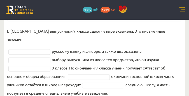
scroll to position [148, 0]
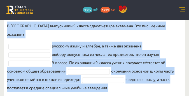
drag, startPoint x: 7, startPoint y: 38, endPoint x: 109, endPoint y: 80, distance: 109.4
click at [109, 80] on div "5p Вставьте пропущенные предлоги: Pieejamie vārdi после на после по на в после …" at bounding box center [94, 31] width 180 height 126
copy div "Вставьте пропущенные предлоги: Pieejamie vārdi после на после по на в после в п…"
click at [164, 32] on fieldset "В России выпускники 9 класса сдают четыре экзамена. Это письменные экзамены рус…" at bounding box center [94, 57] width 175 height 70
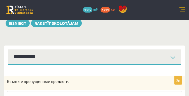
scroll to position [41, 0]
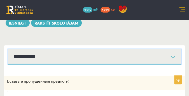
click at [154, 62] on select "**********" at bounding box center [94, 56] width 173 height 15
click at [8, 49] on select "**********" at bounding box center [94, 56] width 173 height 15
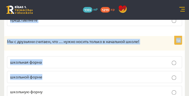
scroll to position [736, 0]
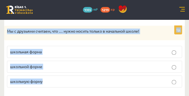
drag, startPoint x: 7, startPoint y: 38, endPoint x: 49, endPoint y: 73, distance: 55.0
copy form "После … он будет поступать в Спортивную академию. двенадцатый класс двенадцатог…"
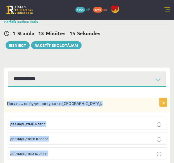
scroll to position [0, 0]
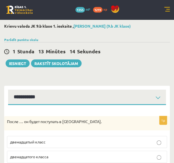
click at [126, 64] on div "1 Stunda 13 Minūtes 14 Sekundes Notikusi kļūda pie pēdējās saglabāšanas. Lūdzu …" at bounding box center [87, 54] width 166 height 25
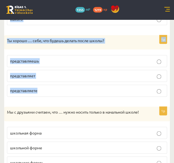
scroll to position [675, 0]
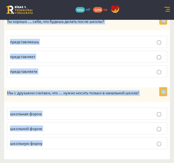
drag, startPoint x: 6, startPoint y: 53, endPoint x: 67, endPoint y: 145, distance: 110.5
copy form "После … он будет поступать в Спортивную академию. двенадцатый класс двенадцатог…"
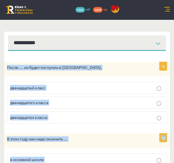
scroll to position [59, 0]
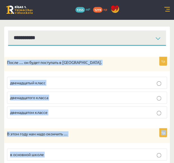
click at [116, 73] on div "1p После … он будет поступать в Спортивную академию. двенадцатый класс двенадца…" at bounding box center [87, 90] width 166 height 66
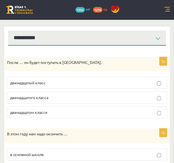
click at [94, 99] on p "двенадцатого класса" at bounding box center [87, 98] width 154 height 6
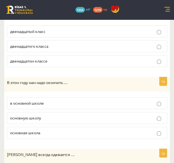
scroll to position [115, 0]
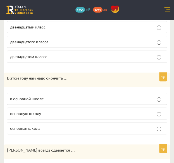
click at [80, 115] on p "основную школу" at bounding box center [87, 114] width 154 height 6
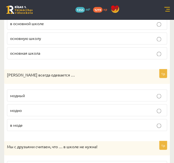
scroll to position [199, 0]
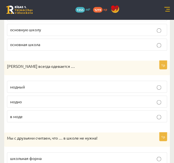
click at [74, 99] on p "модно" at bounding box center [87, 102] width 154 height 6
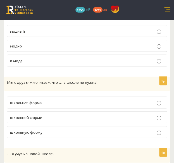
scroll to position [283, 0]
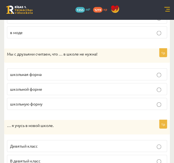
click at [67, 72] on p "школьная форма" at bounding box center [87, 75] width 154 height 6
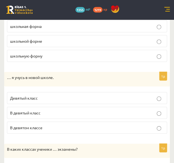
scroll to position [339, 0]
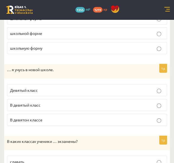
click at [72, 117] on p "В девятом классе" at bounding box center [87, 120] width 154 height 6
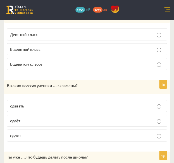
scroll to position [423, 0]
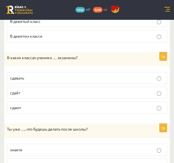
click at [69, 105] on p "сдают" at bounding box center [87, 108] width 154 height 6
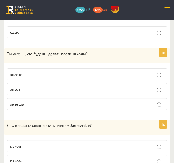
scroll to position [507, 0]
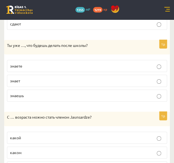
click at [68, 93] on p "знаешь" at bounding box center [87, 96] width 154 height 6
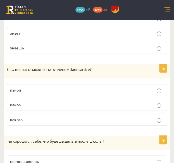
scroll to position [563, 0]
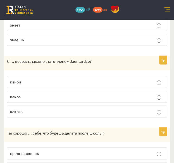
click at [67, 106] on label "какого" at bounding box center [87, 112] width 160 height 12
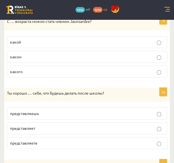
scroll to position [619, 0]
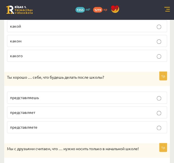
click at [67, 95] on p "представляешь" at bounding box center [87, 98] width 154 height 6
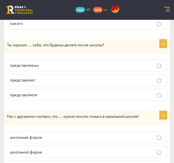
scroll to position [675, 0]
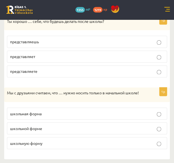
click at [55, 143] on p "школьную форму" at bounding box center [87, 143] width 154 height 6
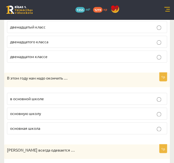
scroll to position [0, 0]
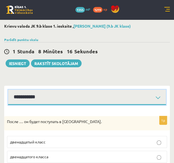
click at [93, 97] on select "**********" at bounding box center [87, 97] width 158 height 15
click at [8, 90] on select "**********" at bounding box center [87, 97] width 158 height 15
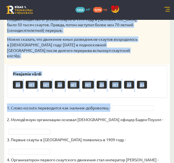
scroll to position [241, 0]
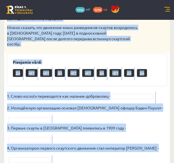
drag, startPoint x: 7, startPoint y: 77, endPoint x: 121, endPoint y: 146, distance: 132.7
click at [121, 146] on div "5p Прочитайте текст и выполните задание. Из истории скаутинга Как появился скау…" at bounding box center [87, 35] width 166 height 319
copy div "Прочитайте текст и выполните задание. Из истории скаутинга Как появился скаутин…"
click at [134, 60] on h3 "Pieejamie vārdi" at bounding box center [87, 62] width 149 height 5
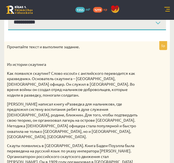
scroll to position [45, 0]
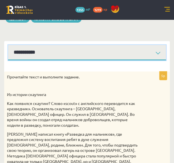
click at [114, 52] on select "**********" at bounding box center [87, 52] width 158 height 15
click at [8, 45] on select "**********" at bounding box center [87, 52] width 158 height 15
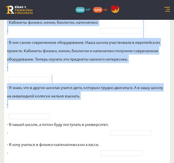
scroll to position [426, 0]
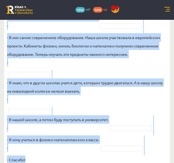
drag, startPoint x: 8, startPoint y: 88, endPoint x: 35, endPoint y: 148, distance: 66.0
copy div "Восстановите интервью. Запишите букву вопроса А Будешь вспоминать своих однокла…"
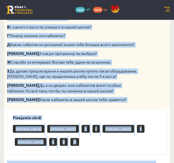
scroll to position [118, 0]
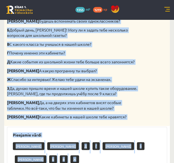
click at [154, 65] on div "Восстановите интервью. Запишите букву вопроса А Будешь вспоминать своих однокла…" at bounding box center [87, 62] width 166 height 128
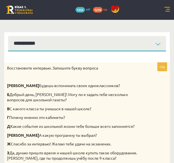
scroll to position [50, 0]
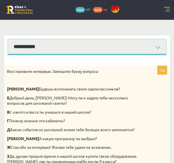
click at [162, 47] on select "**********" at bounding box center [87, 46] width 158 height 15
select select "**********"
click at [8, 39] on select "**********" at bounding box center [87, 46] width 158 height 15
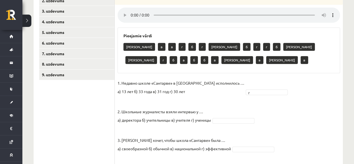
scroll to position [115, 0]
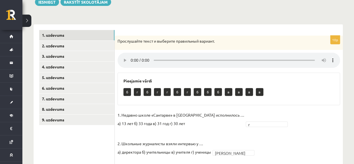
scroll to position [62, 0]
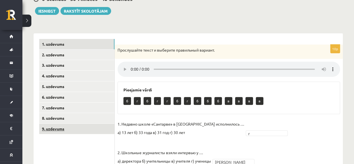
click at [83, 131] on link "9. uzdevums" at bounding box center [76, 128] width 75 height 10
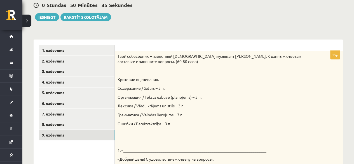
scroll to position [55, 0]
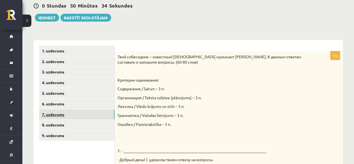
click at [81, 117] on link "7. uzdevums" at bounding box center [76, 114] width 75 height 10
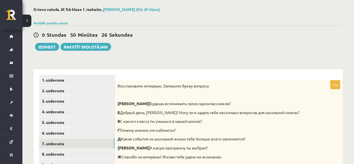
scroll to position [20, 0]
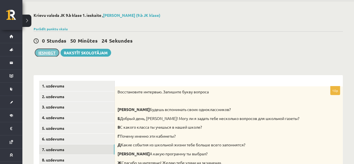
click at [46, 53] on button "Iesniegt" at bounding box center [47, 53] width 24 height 8
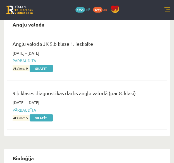
scroll to position [31, 0]
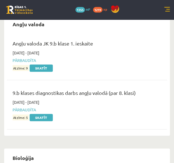
click at [168, 10] on link at bounding box center [167, 10] width 6 height 6
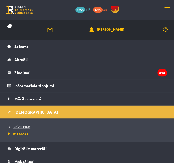
click at [41, 126] on link "Neizpildītās" at bounding box center [88, 126] width 162 height 5
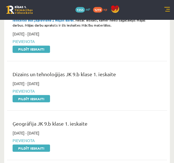
scroll to position [197, 0]
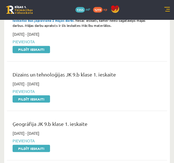
drag, startPoint x: 40, startPoint y: 96, endPoint x: 114, endPoint y: 27, distance: 101.1
click at [40, 96] on link "Pildīt ieskaiti" at bounding box center [31, 98] width 37 height 7
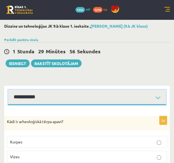
click at [134, 90] on select "**********" at bounding box center [87, 97] width 158 height 15
click at [8, 90] on select "**********" at bounding box center [87, 97] width 158 height 15
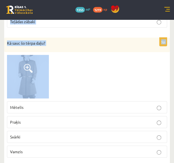
scroll to position [875, 0]
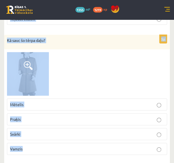
drag, startPoint x: 7, startPoint y: 73, endPoint x: 58, endPoint y: 142, distance: 85.4
copy form "Lore ip dolorsitamet conse adipi? Elitse Doeiu Temp incididun Utlabore 4e Dolor…"
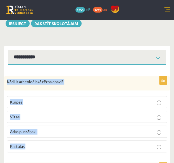
scroll to position [84, 0]
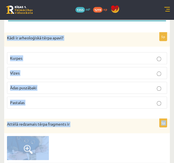
click at [107, 46] on div "Kādi ir arheoloģiskā tērpa apavi?" at bounding box center [87, 39] width 166 height 15
drag, startPoint x: 121, startPoint y: 22, endPoint x: 118, endPoint y: 23, distance: 3.1
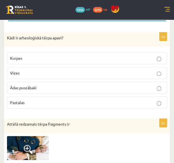
click at [77, 101] on p "Pastalas" at bounding box center [87, 103] width 154 height 6
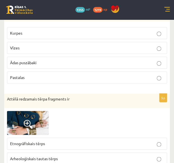
scroll to position [168, 0]
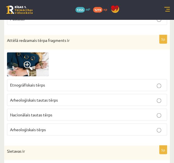
click at [67, 104] on label "Arheoloģiskais tautas tērps" at bounding box center [87, 100] width 160 height 12
click at [34, 66] on img at bounding box center [28, 64] width 42 height 24
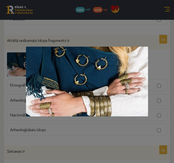
click at [103, 41] on div at bounding box center [87, 81] width 174 height 163
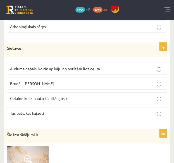
scroll to position [280, 0]
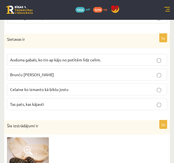
click at [83, 57] on span "Auduma gabals, ko tin ap kāju no potītēm līdz celim." at bounding box center [55, 59] width 91 height 5
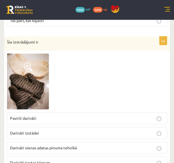
scroll to position [392, 0]
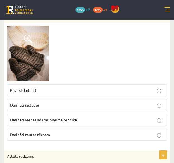
click at [33, 60] on img at bounding box center [28, 54] width 42 height 56
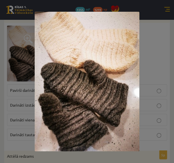
click at [159, 47] on div at bounding box center [87, 81] width 174 height 163
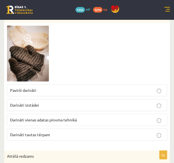
click at [84, 117] on p "Darināti vienas adatas pinuma tehnikā" at bounding box center [87, 120] width 154 height 6
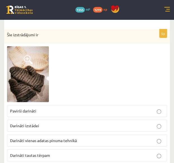
scroll to position [364, 0]
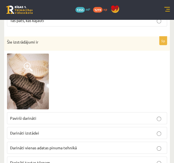
click at [38, 77] on img at bounding box center [28, 82] width 42 height 56
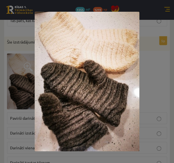
click at [24, 79] on div at bounding box center [87, 81] width 174 height 163
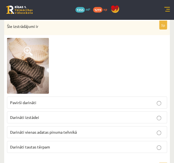
scroll to position [392, 0]
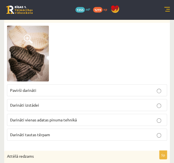
click at [33, 52] on img at bounding box center [28, 54] width 42 height 56
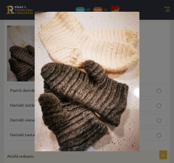
click at [22, 93] on div at bounding box center [87, 81] width 174 height 163
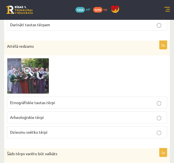
scroll to position [503, 0]
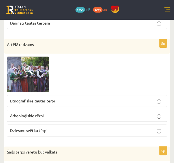
click at [35, 76] on img at bounding box center [28, 74] width 42 height 36
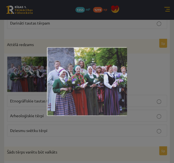
click at [39, 92] on div at bounding box center [87, 81] width 174 height 163
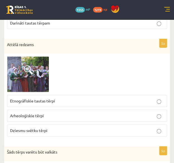
click at [91, 98] on p "Etnogrāfiskie tautas tērpi" at bounding box center [87, 101] width 154 height 6
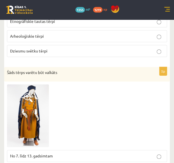
scroll to position [614, 0]
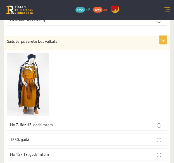
click at [35, 70] on img at bounding box center [28, 84] width 42 height 63
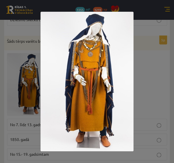
click at [32, 73] on div at bounding box center [87, 81] width 174 height 163
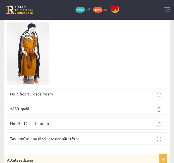
scroll to position [650, 0]
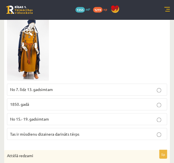
click at [42, 87] on span "No 7. līdz 13. gadsimtam" at bounding box center [31, 89] width 43 height 5
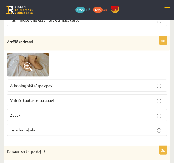
scroll to position [763, 0]
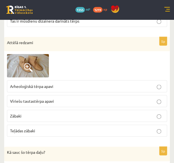
click at [63, 84] on p "Arheoloģiskā tērpa apavi" at bounding box center [87, 86] width 154 height 6
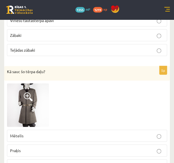
scroll to position [849, 0]
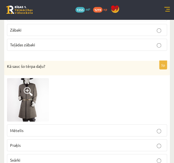
click at [29, 88] on span at bounding box center [28, 91] width 9 height 9
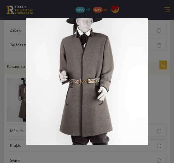
click at [23, 89] on div at bounding box center [87, 81] width 174 height 163
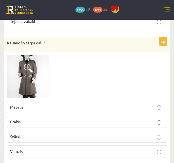
scroll to position [875, 0]
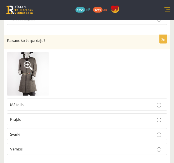
click at [77, 102] on p "Mētelis" at bounding box center [87, 105] width 154 height 6
click at [51, 150] on fieldset "Mētelis Praķis Svārki Vamzis" at bounding box center [87, 126] width 160 height 61
click at [54, 146] on p "Vamzis" at bounding box center [87, 149] width 154 height 6
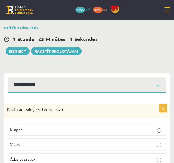
scroll to position [0, 0]
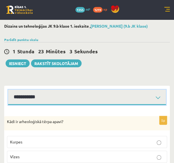
click at [128, 92] on select "**********" at bounding box center [87, 97] width 158 height 15
click at [8, 90] on select "**********" at bounding box center [87, 97] width 158 height 15
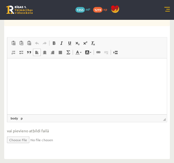
scroll to position [199, 0]
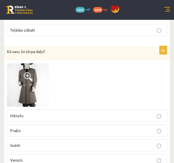
scroll to position [875, 0]
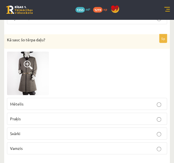
click at [30, 146] on p "Vamzis" at bounding box center [87, 149] width 154 height 6
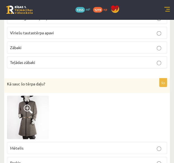
scroll to position [792, 0]
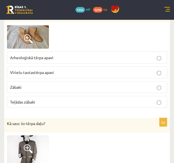
click at [53, 55] on span "Arheoloģiskā tērpa apavi" at bounding box center [31, 57] width 43 height 5
click at [54, 70] on p "Vīriešu tautastērpa apavi" at bounding box center [87, 73] width 154 height 6
click at [58, 55] on p "Arheoloģiskā tērpa apavi" at bounding box center [87, 58] width 154 height 6
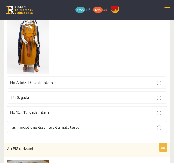
scroll to position [652, 0]
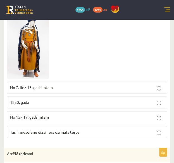
click at [63, 85] on p "No 7. līdz 13. gadsimtam" at bounding box center [87, 88] width 154 height 6
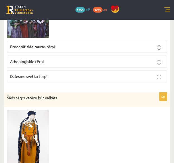
scroll to position [512, 0]
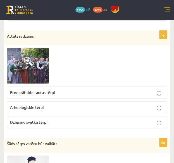
click at [55, 90] on p "Etnogrāfiskie tautas tērpi" at bounding box center [87, 93] width 154 height 6
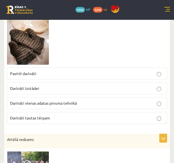
scroll to position [400, 0]
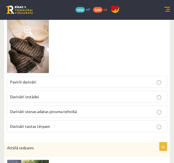
click at [50, 109] on span "Darināti vienas adatas pinuma tehnikā" at bounding box center [43, 111] width 67 height 5
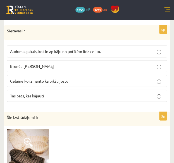
scroll to position [260, 0]
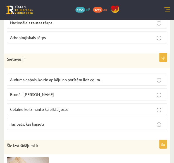
click at [55, 74] on label "Auduma gabals, ko tin ap kāju no potītēm līdz celim." at bounding box center [87, 80] width 160 height 12
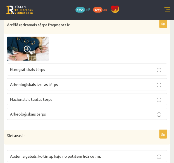
scroll to position [176, 0]
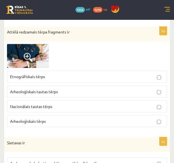
click at [49, 90] on span "Arheoloģiskais tautas tērps" at bounding box center [34, 91] width 48 height 5
click at [28, 119] on span "Arheoloģiskais tērps" at bounding box center [28, 121] width 36 height 5
click at [35, 66] on img at bounding box center [28, 56] width 42 height 24
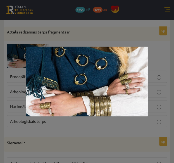
click at [95, 39] on div at bounding box center [87, 81] width 174 height 163
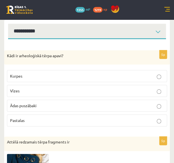
scroll to position [64, 0]
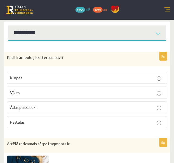
click at [26, 122] on p "Pastalas" at bounding box center [87, 122] width 154 height 6
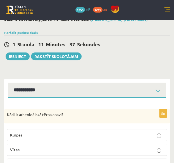
scroll to position [0, 0]
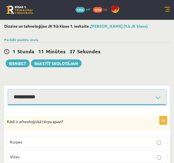
click at [73, 94] on select "**********" at bounding box center [87, 97] width 158 height 15
click at [8, 90] on select "**********" at bounding box center [87, 97] width 158 height 15
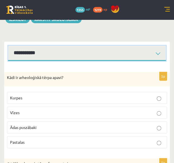
scroll to position [28, 0]
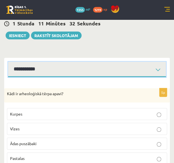
click at [80, 68] on select "**********" at bounding box center [87, 69] width 158 height 15
click at [8, 62] on select "**********" at bounding box center [87, 69] width 158 height 15
click at [74, 72] on select "**********" at bounding box center [87, 69] width 158 height 15
select select "**********"
click at [8, 62] on select "**********" at bounding box center [87, 69] width 158 height 15
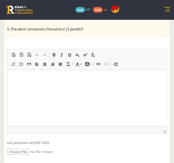
scroll to position [224, 0]
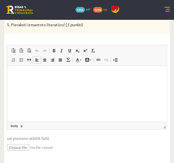
click at [35, 83] on html at bounding box center [87, 74] width 160 height 17
click at [17, 74] on img "Rich Text Editor, wiswyg-editor-user-answer-47433854207880" at bounding box center [15, 74] width 4 height 4
click at [19, 77] on p "Rich Text Editor, wiswyg-editor-user-answer-47433854207880" at bounding box center [87, 75] width 149 height 7
click at [21, 146] on input "file" at bounding box center [87, 146] width 160 height 11
click at [16, 146] on input "file" at bounding box center [87, 146] width 160 height 11
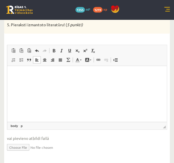
type input "**********"
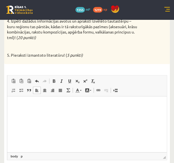
scroll to position [196, 0]
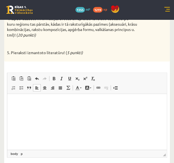
click at [36, 111] on html at bounding box center [87, 102] width 160 height 17
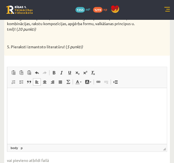
scroll to position [230, 0]
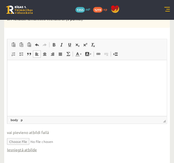
drag, startPoint x: 27, startPoint y: 78, endPoint x: 19, endPoint y: 78, distance: 8.1
click at [19, 77] on html at bounding box center [87, 68] width 160 height 17
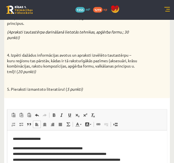
scroll to position [183, 0]
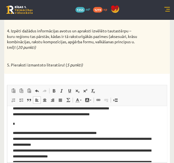
scroll to position [68, 0]
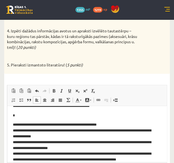
click at [14, 126] on p "**********" at bounding box center [85, 142] width 144 height 41
click at [17, 125] on p "**********" at bounding box center [85, 142] width 144 height 41
click at [28, 115] on p "*" at bounding box center [85, 116] width 144 height 6
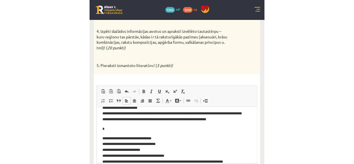
scroll to position [109, 0]
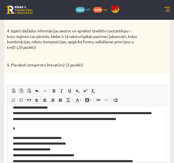
click at [27, 133] on body "**********" at bounding box center [87, 113] width 149 height 221
click at [29, 128] on p "*" at bounding box center [85, 129] width 144 height 6
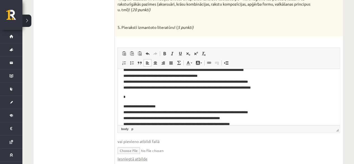
scroll to position [159, 0]
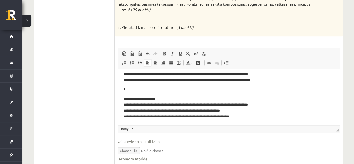
click at [174, 91] on p "*" at bounding box center [226, 89] width 206 height 6
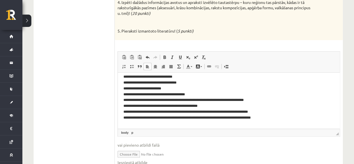
scroll to position [133, 0]
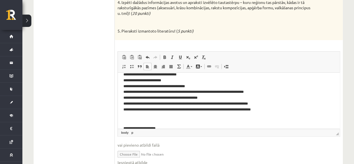
click at [132, 80] on p "**********" at bounding box center [226, 88] width 206 height 46
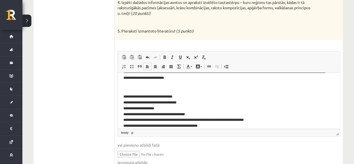
click at [133, 102] on p "**********" at bounding box center [226, 116] width 206 height 46
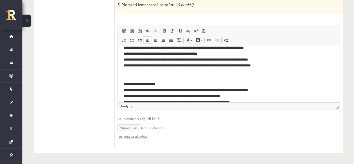
scroll to position [159, 0]
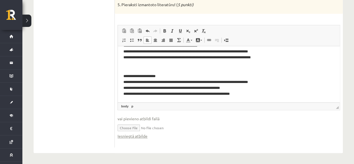
click at [174, 95] on p "**********" at bounding box center [226, 84] width 206 height 23
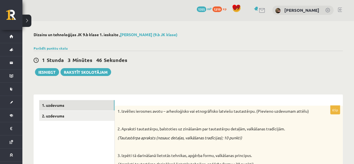
scroll to position [0, 0]
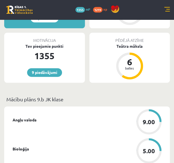
scroll to position [140, 0]
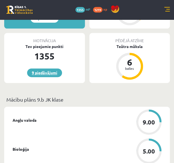
click at [56, 74] on link "9 piedāvājumi" at bounding box center [44, 73] width 35 height 9
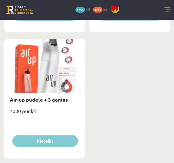
scroll to position [1435, 0]
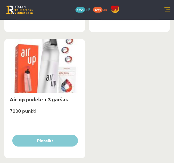
click at [165, 10] on link at bounding box center [167, 10] width 6 height 6
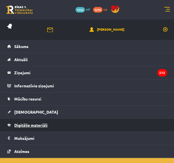
click at [29, 119] on link "Digitālie materiāli" at bounding box center [87, 125] width 160 height 13
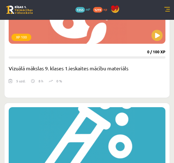
click at [167, 6] on div "0 Dāvanas 1355 mP 1219 xp" at bounding box center [87, 10] width 174 height 20
click at [169, 8] on link at bounding box center [167, 10] width 6 height 6
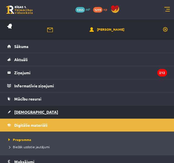
click at [29, 109] on link "[DEMOGRAPHIC_DATA]" at bounding box center [87, 112] width 160 height 13
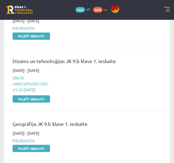
scroll to position [224, 0]
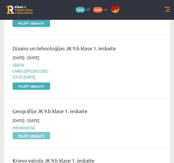
click at [31, 135] on link "Pildīt ieskaiti" at bounding box center [31, 135] width 37 height 7
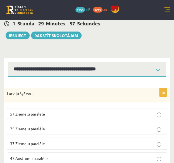
scroll to position [56, 0]
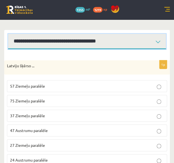
click at [130, 41] on select "**********" at bounding box center [87, 41] width 158 height 15
click at [8, 34] on select "**********" at bounding box center [87, 41] width 158 height 15
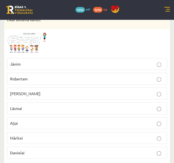
scroll to position [196, 0]
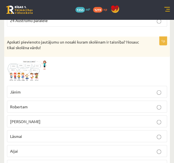
click at [27, 69] on span at bounding box center [28, 73] width 9 height 9
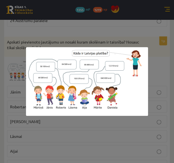
click at [67, 121] on div at bounding box center [87, 81] width 174 height 163
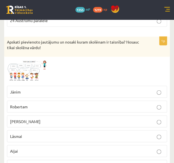
click at [57, 121] on p "[PERSON_NAME]" at bounding box center [87, 122] width 154 height 6
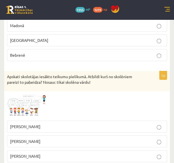
scroll to position [447, 0]
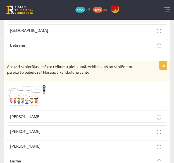
click at [21, 89] on img at bounding box center [28, 96] width 42 height 24
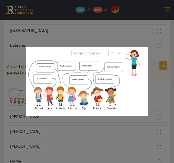
click at [59, 126] on div at bounding box center [87, 81] width 174 height 163
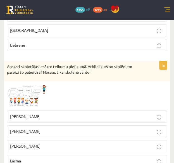
scroll to position [503, 0]
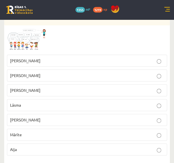
click at [49, 129] on label "Mārīte" at bounding box center [87, 135] width 160 height 12
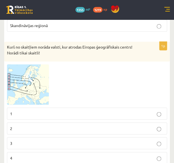
scroll to position [727, 0]
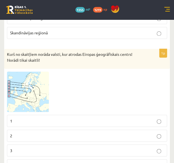
click at [31, 87] on img at bounding box center [28, 92] width 42 height 41
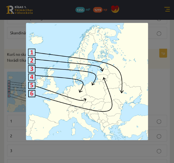
click at [21, 105] on div at bounding box center [87, 81] width 174 height 163
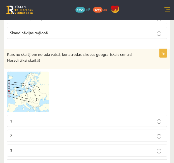
click at [21, 84] on img at bounding box center [28, 92] width 42 height 41
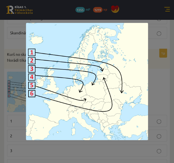
click at [17, 110] on div at bounding box center [87, 81] width 174 height 163
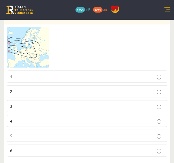
scroll to position [783, 0]
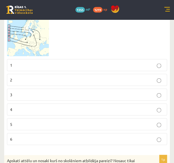
click at [33, 135] on label "6" at bounding box center [87, 139] width 160 height 12
click at [39, 42] on img at bounding box center [28, 36] width 42 height 41
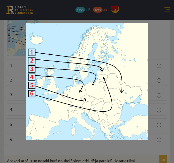
click at [14, 72] on div at bounding box center [87, 81] width 174 height 163
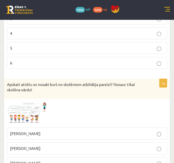
scroll to position [895, 0]
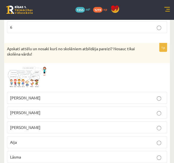
click at [21, 68] on img at bounding box center [28, 77] width 42 height 23
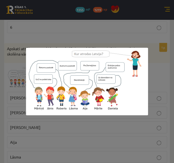
click at [37, 128] on div at bounding box center [87, 81] width 174 height 163
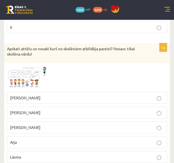
click at [38, 125] on p "[PERSON_NAME]" at bounding box center [87, 128] width 154 height 6
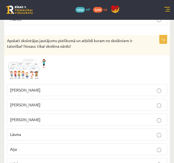
scroll to position [1035, 0]
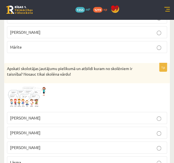
click at [29, 95] on span at bounding box center [28, 99] width 9 height 9
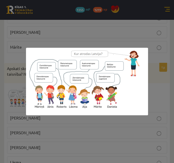
click at [51, 121] on div at bounding box center [87, 81] width 174 height 163
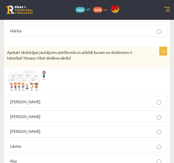
scroll to position [1063, 0]
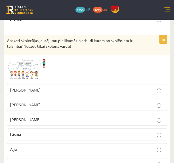
click at [42, 129] on label "Lāsma" at bounding box center [87, 135] width 160 height 12
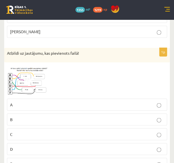
scroll to position [1203, 0]
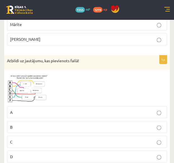
click at [30, 82] on span at bounding box center [28, 86] width 9 height 9
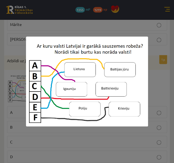
click at [29, 82] on img at bounding box center [87, 82] width 122 height 90
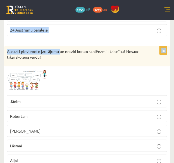
scroll to position [168, 0]
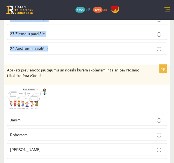
drag, startPoint x: 7, startPoint y: 39, endPoint x: 51, endPoint y: 48, distance: 45.1
click at [51, 48] on div "1p Latviju šķērso ... 57 Ziemeļu paralēle 75 Ziemeļu paralēle 37 Ziemeļu paralē…" at bounding box center [87, 4] width 166 height 111
copy div "Latviju šķērso ... 57 Ziemeļu paralēle 75 Ziemeļu paralēle 37 Ziemeļu paralēle …"
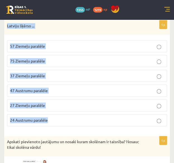
scroll to position [84, 0]
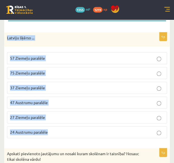
click at [78, 58] on p "57 Ziemeļu paralēle" at bounding box center [87, 58] width 154 height 6
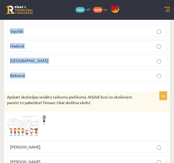
scroll to position [420, 0]
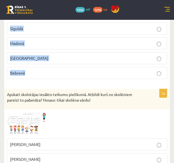
drag, startPoint x: 6, startPoint y: 59, endPoint x: 29, endPoint y: 67, distance: 24.5
click at [29, 67] on div "1p Latvijas ģeogrāfiskais centrs atrodas [GEOGRAPHIC_DATA] [GEOGRAPHIC_DATA] [G…" at bounding box center [87, 28] width 166 height 111
copy div "Latvijas ģeogrāfiskais centrs atrodas [GEOGRAPHIC_DATA] [GEOGRAPHIC_DATA] [GEOG…"
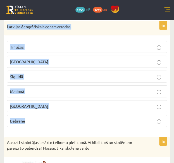
scroll to position [364, 0]
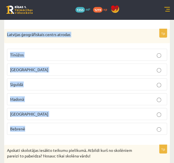
click at [51, 49] on label "Tīnūžos" at bounding box center [87, 55] width 160 height 12
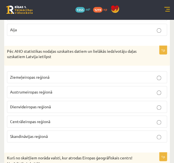
scroll to position [615, 0]
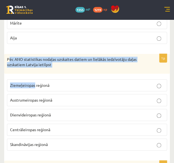
drag, startPoint x: 9, startPoint y: 51, endPoint x: 34, endPoint y: 66, distance: 29.0
click at [35, 73] on div "1p Pēc ANO statistikas nodaļas uzskaites datiem un lielākās iedzīvotāju daļas u…" at bounding box center [87, 104] width 166 height 101
click at [16, 54] on div "Pēc ANO statistikas nodaļas uzskaites datiem un lielākās iedzīvotāju daļas uzsk…" at bounding box center [87, 64] width 166 height 20
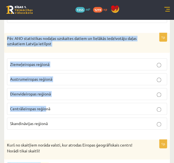
scroll to position [671, 0]
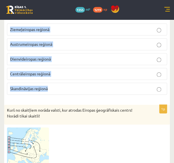
drag, startPoint x: 8, startPoint y: 54, endPoint x: 55, endPoint y: 81, distance: 54.5
click at [55, 81] on div "1p Pēc ANO statistikas nodaļas uzskaites datiem un lielākās iedzīvotāju daļas u…" at bounding box center [87, 48] width 166 height 101
copy div "Pēc ANO statistikas nodaļas uzskaites datiem un lielākās iedzīvotāju daļas uzsk…"
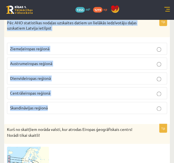
scroll to position [643, 0]
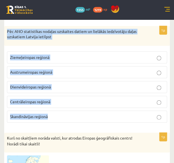
click at [79, 55] on p "Ziemeļeiropas reģionā" at bounding box center [87, 58] width 154 height 6
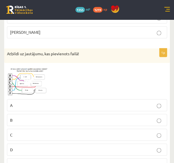
scroll to position [1203, 0]
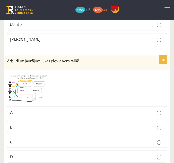
click at [38, 83] on img at bounding box center [28, 88] width 42 height 31
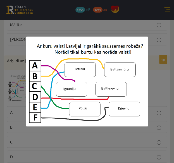
click at [107, 142] on div at bounding box center [87, 81] width 174 height 163
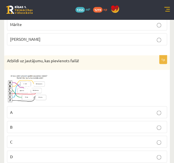
click at [36, 78] on img at bounding box center [28, 88] width 42 height 31
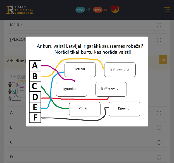
click at [69, 134] on div at bounding box center [87, 81] width 174 height 163
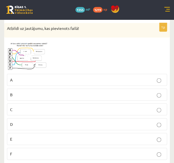
scroll to position [1259, 0]
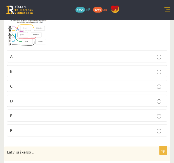
click at [55, 113] on p "E" at bounding box center [87, 116] width 154 height 6
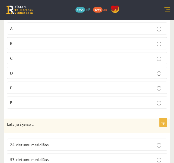
scroll to position [1350, 0]
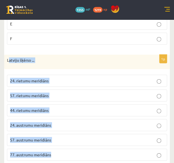
drag, startPoint x: 8, startPoint y: 50, endPoint x: 58, endPoint y: 144, distance: 106.5
click at [58, 144] on div "1p Latviju šķērso ... 24. rietumu meridiāns 57. rietumu meridiāns 44. rietumu m…" at bounding box center [87, 110] width 166 height 111
click at [59, 60] on div "1p Latviju šķērso ... 24. rietumu meridiāns 57. rietumu meridiāns 44. rietumu m…" at bounding box center [87, 110] width 166 height 111
drag, startPoint x: 7, startPoint y: 50, endPoint x: 56, endPoint y: 145, distance: 107.0
click at [56, 145] on div "1p Latviju šķērso ... 24. rietumu meridiāns 57. rietumu meridiāns 44. rietumu m…" at bounding box center [87, 110] width 166 height 111
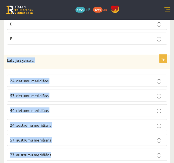
copy div "Latviju šķērso ... 24. rietumu meridiāns 57. rietumu meridiāns 44. rietumu meri…"
click at [76, 60] on div "1p Latviju šķērso ... 24. rietumu meridiāns 57. rietumu meridiāns 44. rietumu m…" at bounding box center [87, 110] width 166 height 111
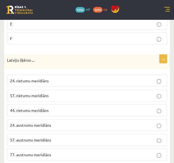
click at [51, 123] on span "24. austrumu meridiāns" at bounding box center [30, 125] width 41 height 5
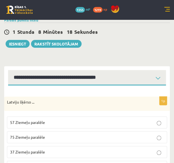
scroll to position [0, 0]
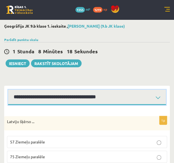
click at [77, 96] on select "**********" at bounding box center [87, 97] width 158 height 15
click at [8, 90] on select "**********" at bounding box center [87, 97] width 158 height 15
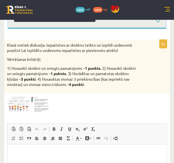
scroll to position [56, 0]
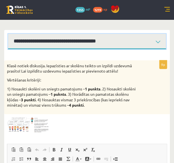
click at [67, 43] on select "**********" at bounding box center [87, 41] width 158 height 15
click at [8, 34] on select "**********" at bounding box center [87, 41] width 158 height 15
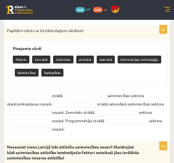
scroll to position [84, 0]
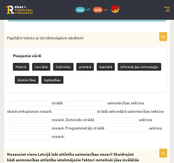
drag, startPoint x: 8, startPoint y: 37, endPoint x: 83, endPoint y: 133, distance: 121.6
click at [83, 133] on div "8p Papildini tekstu ar īztrūkstošajiem vārdiem! Pieejamie vārdi Fizieris terciā…" at bounding box center [87, 87] width 166 height 111
copy div "Papildini tekstu ar īztrūkstošajiem vārdiem! Pieejamie vārdi Fizieris terciārā …"
click at [78, 83] on div "Fizieris terciārā Celtnieks primārā kvartārā informācijas tehnoloģiju būvniecīb…" at bounding box center [87, 74] width 149 height 26
click at [75, 86] on div "Fizieris terciārā Celtnieks primārā kvartārā informācijas tehnoloģiju būvniecīb…" at bounding box center [87, 74] width 149 height 26
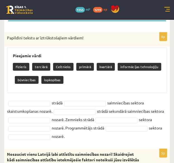
click at [56, 141] on div "8p Papildini tekstu ar īztrūkstošajiem vārdiem! Pieejamie vārdi Fizieris terciā…" at bounding box center [87, 87] width 166 height 111
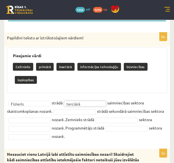
scroll to position [112, 0]
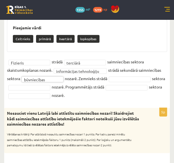
click at [122, 75] on fieldset "**********" at bounding box center [87, 79] width 160 height 42
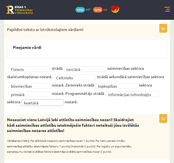
scroll to position [84, 0]
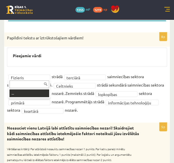
drag, startPoint x: 34, startPoint y: 92, endPoint x: 39, endPoint y: 92, distance: 5.6
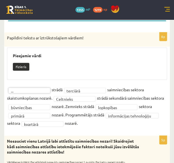
click at [76, 93] on fieldset "**********" at bounding box center [87, 107] width 160 height 42
drag, startPoint x: 76, startPoint y: 89, endPoint x: 74, endPoint y: 91, distance: 3.4
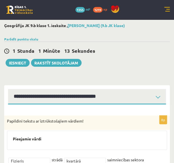
scroll to position [0, 0]
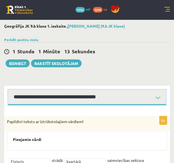
click at [49, 96] on select "**********" at bounding box center [87, 97] width 158 height 15
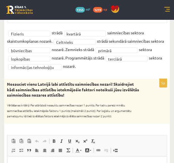
scroll to position [140, 0]
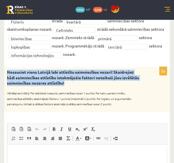
drag, startPoint x: 8, startPoint y: 72, endPoint x: 85, endPoint y: 82, distance: 78.0
click at [88, 82] on p "Nosauciet vienu Latvijā labi attīstītu saimniecības nozari! Skaidrojiet kādi sa…" at bounding box center [73, 78] width 132 height 17
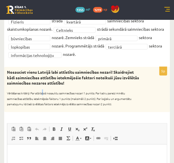
drag, startPoint x: 63, startPoint y: 81, endPoint x: 35, endPoint y: 87, distance: 28.3
click at [42, 88] on div "Nosauciet vienu Latvijā labi attīstītu saimniecības nozari! Skaidrojiet kādi sa…" at bounding box center [87, 89] width 166 height 45
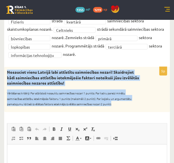
drag, startPoint x: 7, startPoint y: 71, endPoint x: 112, endPoint y: 103, distance: 110.1
click at [112, 103] on div "Nosauciet vienu Latvijā labi attīstītu saimniecības nozari! Skaidrojiet kādi sa…" at bounding box center [87, 89] width 166 height 45
copy div "Nosauciet vienu Latvijā labi attīstītu saimniecības nozari! Skaidrojiet kādi sa…"
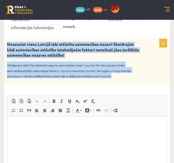
scroll to position [196, 0]
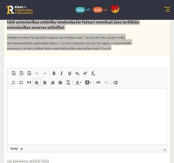
drag, startPoint x: 28, startPoint y: 106, endPoint x: 15, endPoint y: 107, distance: 13.5
click at [15, 105] on html at bounding box center [87, 96] width 160 height 17
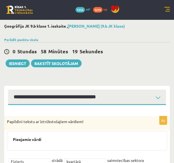
scroll to position [28, 0]
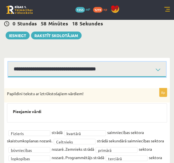
click at [132, 70] on select "**********" at bounding box center [87, 69] width 158 height 15
click at [8, 62] on select "**********" at bounding box center [87, 69] width 158 height 15
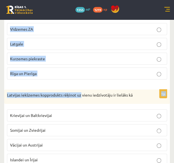
scroll to position [377, 0]
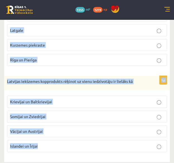
drag, startPoint x: 7, startPoint y: 65, endPoint x: 53, endPoint y: 137, distance: 85.2
copy form "Īpaši lielas pārmaiņas Latvijas saimniecības struktūrā notika Pēc PSRS sabrukum…"
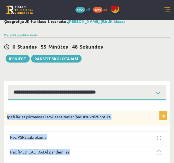
scroll to position [0, 0]
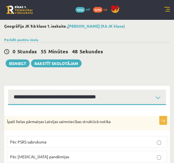
click at [123, 66] on div "0 Stundas 55 Minūtes 48 Sekundes Ieskaite saglabāta! Iesniegt Rakstīt skolotājam" at bounding box center [87, 54] width 166 height 25
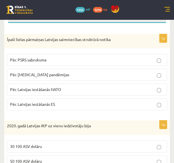
scroll to position [84, 0]
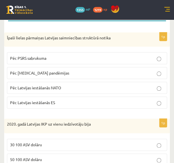
click at [79, 57] on p "Pēc PSRS sabrukuma" at bounding box center [87, 58] width 154 height 6
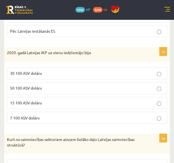
scroll to position [168, 0]
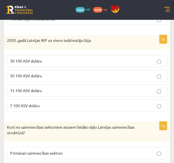
click at [52, 89] on p "15 100 ASV dolāru" at bounding box center [87, 91] width 154 height 6
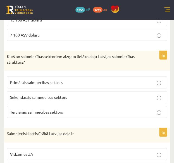
scroll to position [252, 0]
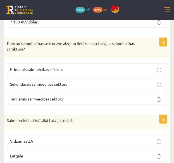
click at [68, 96] on p "Terciārais saimnecības sektors" at bounding box center [87, 99] width 154 height 6
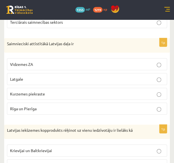
scroll to position [336, 0]
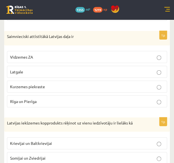
click at [55, 99] on p "Rīga un Pierīga" at bounding box center [87, 102] width 154 height 6
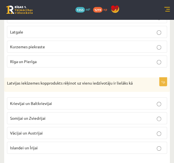
scroll to position [377, 0]
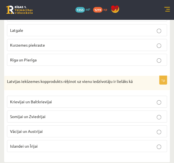
click at [54, 100] on p "Krievijai un Baltkrievijai" at bounding box center [87, 102] width 154 height 6
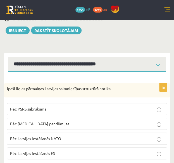
scroll to position [28, 0]
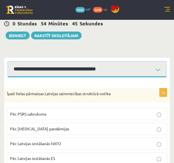
click at [84, 69] on select "**********" at bounding box center [87, 69] width 158 height 15
click at [80, 70] on select "**********" at bounding box center [87, 69] width 158 height 15
select select "**********"
click at [8, 62] on select "**********" at bounding box center [87, 69] width 158 height 15
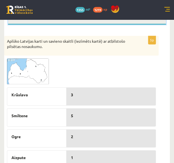
scroll to position [84, 0]
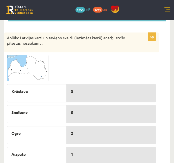
click at [29, 64] on span at bounding box center [28, 68] width 9 height 9
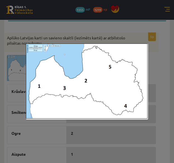
click at [49, 137] on div at bounding box center [87, 81] width 174 height 163
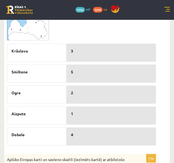
scroll to position [112, 0]
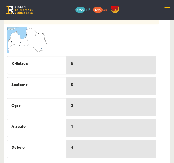
click at [36, 46] on img at bounding box center [28, 40] width 42 height 26
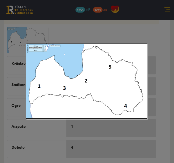
click at [108, 34] on div at bounding box center [87, 81] width 174 height 163
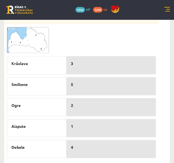
click at [34, 46] on img at bounding box center [28, 40] width 42 height 26
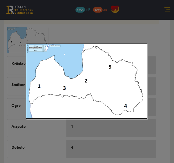
click at [108, 28] on div at bounding box center [87, 81] width 174 height 163
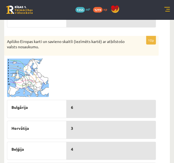
scroll to position [252, 0]
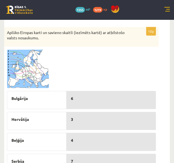
click at [28, 69] on img at bounding box center [28, 69] width 42 height 39
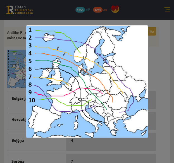
click at [161, 87] on div at bounding box center [87, 81] width 174 height 163
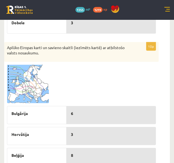
scroll to position [229, 0]
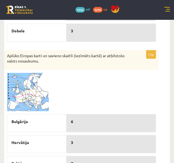
click at [39, 96] on img at bounding box center [28, 92] width 42 height 39
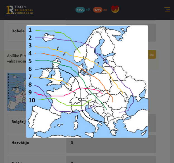
click at [151, 85] on div at bounding box center [87, 81] width 174 height 163
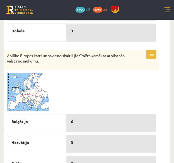
click at [43, 103] on img at bounding box center [28, 92] width 42 height 39
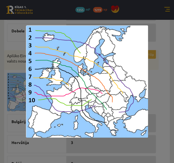
click at [157, 89] on div at bounding box center [87, 81] width 174 height 163
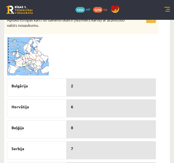
scroll to position [256, 0]
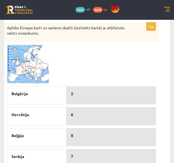
click at [29, 70] on img at bounding box center [28, 64] width 42 height 39
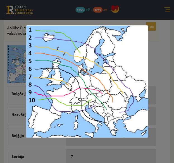
click at [158, 68] on div at bounding box center [87, 81] width 174 height 163
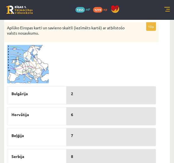
click at [31, 63] on img at bounding box center [28, 64] width 42 height 39
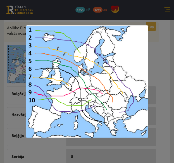
click at [161, 97] on div at bounding box center [87, 81] width 174 height 163
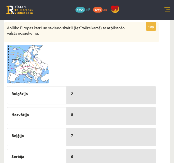
click at [41, 61] on img at bounding box center [28, 64] width 42 height 39
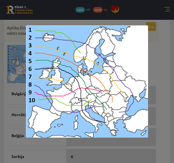
click at [156, 87] on div at bounding box center [87, 81] width 174 height 163
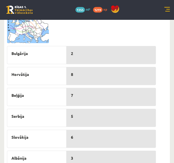
scroll to position [284, 0]
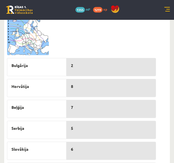
click at [32, 39] on img at bounding box center [28, 36] width 42 height 39
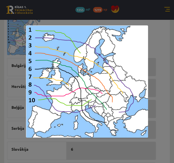
click at [152, 47] on div at bounding box center [87, 81] width 174 height 163
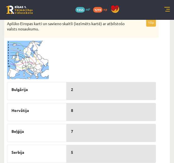
scroll to position [256, 0]
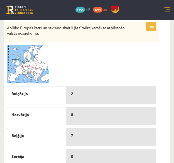
click at [29, 58] on span at bounding box center [28, 58] width 9 height 9
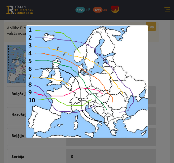
click at [154, 66] on div at bounding box center [87, 81] width 174 height 163
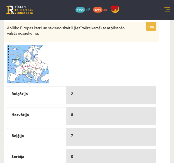
click at [31, 57] on span at bounding box center [28, 58] width 9 height 9
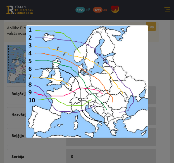
click at [150, 62] on div at bounding box center [87, 81] width 174 height 163
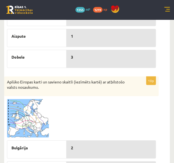
scroll to position [201, 0]
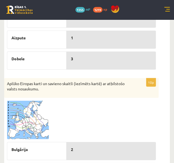
click at [23, 107] on img at bounding box center [28, 120] width 42 height 39
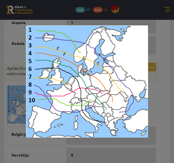
scroll to position [229, 0]
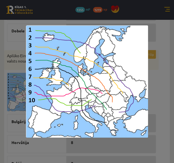
click at [162, 69] on div at bounding box center [87, 81] width 174 height 163
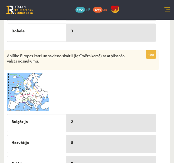
click at [23, 83] on img at bounding box center [28, 92] width 42 height 39
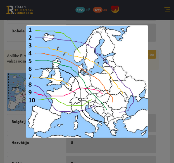
click at [153, 85] on div at bounding box center [87, 81] width 174 height 163
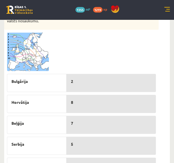
scroll to position [201, 0]
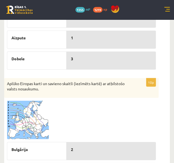
click at [34, 124] on img at bounding box center [28, 120] width 42 height 39
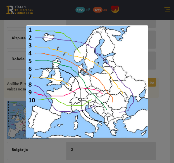
click at [159, 92] on div at bounding box center [87, 81] width 174 height 163
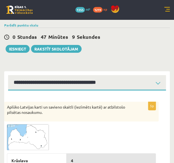
scroll to position [0, 0]
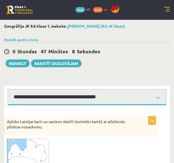
click at [124, 99] on select "**********" at bounding box center [87, 97] width 158 height 15
click at [8, 90] on select "**********" at bounding box center [87, 97] width 158 height 15
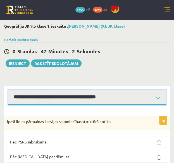
click at [105, 98] on select "**********" at bounding box center [87, 97] width 158 height 15
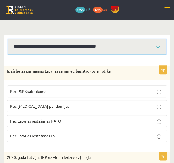
scroll to position [42, 0]
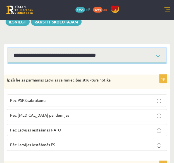
click at [117, 50] on select "**********" at bounding box center [87, 55] width 158 height 15
click at [8, 48] on select "**********" at bounding box center [87, 55] width 158 height 15
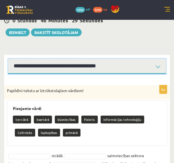
scroll to position [26, 0]
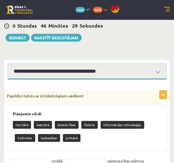
click at [77, 74] on select "**********" at bounding box center [87, 71] width 158 height 15
click at [8, 64] on select "**********" at bounding box center [87, 71] width 158 height 15
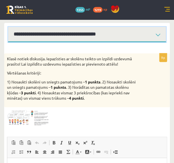
scroll to position [51, 0]
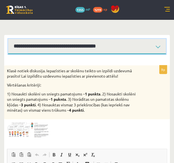
click at [89, 49] on select "**********" at bounding box center [87, 46] width 158 height 15
click at [8, 39] on select "**********" at bounding box center [87, 46] width 158 height 15
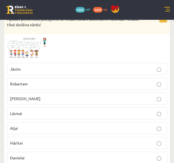
scroll to position [275, 0]
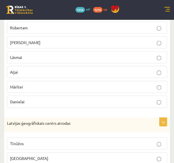
drag, startPoint x: 57, startPoint y: 62, endPoint x: 6, endPoint y: 61, distance: 50.7
click at [6, 61] on div "1p Apskati pievienoto jautājumu un nosaki kuram skolēnam ir taisnība? Nosauc ti…" at bounding box center [87, 35] width 166 height 155
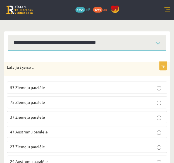
scroll to position [0, 0]
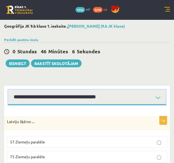
click at [67, 96] on select "**********" at bounding box center [87, 97] width 158 height 15
select select "**********"
click at [8, 90] on select "**********" at bounding box center [87, 97] width 158 height 15
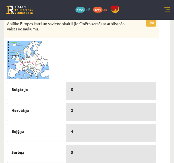
scroll to position [256, 0]
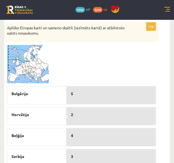
click at [34, 68] on img at bounding box center [28, 64] width 42 height 39
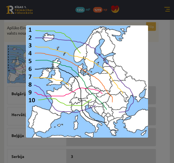
click at [156, 73] on div at bounding box center [87, 81] width 174 height 163
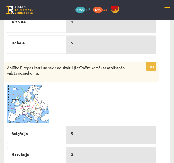
scroll to position [229, 0]
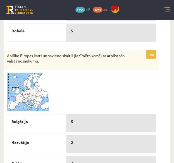
click at [37, 101] on img at bounding box center [28, 92] width 42 height 39
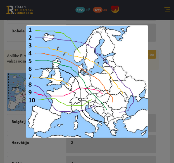
click at [162, 81] on div at bounding box center [87, 81] width 174 height 163
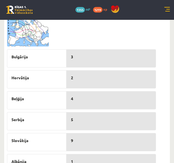
scroll to position [284, 0]
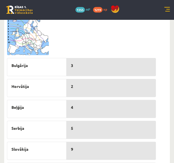
click at [35, 39] on img at bounding box center [28, 36] width 42 height 39
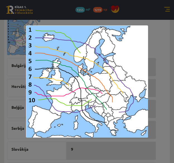
click at [164, 84] on div at bounding box center [87, 81] width 174 height 163
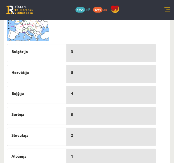
scroll to position [256, 0]
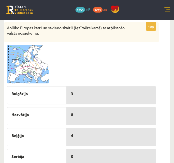
click at [30, 58] on span at bounding box center [28, 58] width 9 height 9
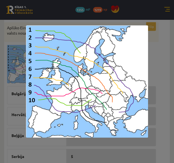
click at [156, 65] on div at bounding box center [87, 81] width 174 height 163
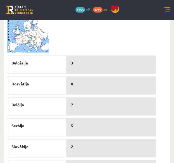
scroll to position [284, 0]
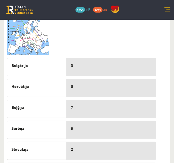
click at [39, 42] on img at bounding box center [28, 36] width 42 height 39
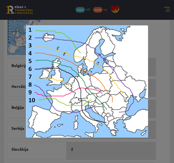
click at [164, 65] on div at bounding box center [87, 81] width 174 height 163
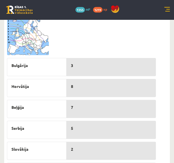
click at [28, 36] on img at bounding box center [28, 36] width 42 height 39
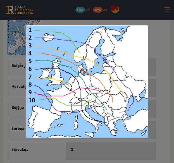
click at [156, 48] on div at bounding box center [87, 81] width 174 height 163
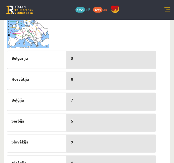
scroll to position [256, 0]
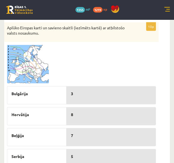
click at [34, 62] on img at bounding box center [28, 64] width 42 height 39
click at [34, 62] on img at bounding box center [87, 81] width 122 height 112
click at [23, 58] on img at bounding box center [28, 64] width 42 height 39
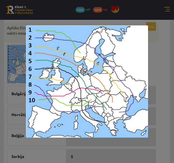
click at [159, 71] on div at bounding box center [87, 81] width 174 height 163
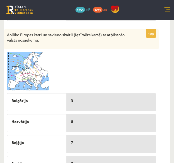
scroll to position [201, 0]
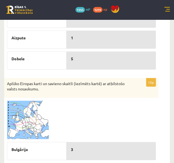
click at [18, 116] on img at bounding box center [28, 120] width 42 height 39
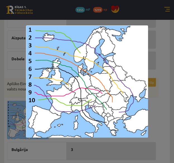
click at [163, 107] on div at bounding box center [87, 81] width 174 height 163
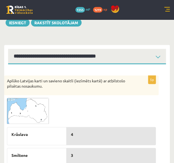
scroll to position [33, 0]
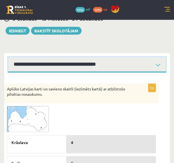
click at [81, 64] on select "**********" at bounding box center [87, 64] width 158 height 15
click at [8, 57] on select "**********" at bounding box center [87, 64] width 158 height 15
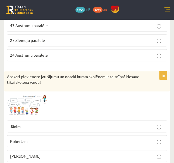
scroll to position [173, 0]
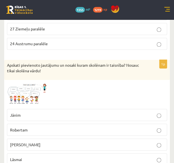
click at [33, 98] on img at bounding box center [28, 94] width 42 height 23
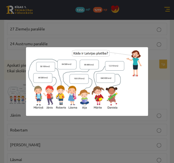
click at [29, 128] on div at bounding box center [87, 81] width 174 height 163
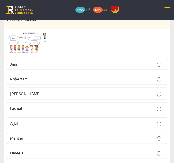
scroll to position [229, 0]
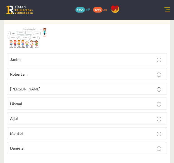
click at [35, 87] on p "Mārtiņam" at bounding box center [87, 89] width 154 height 6
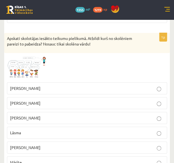
scroll to position [480, 0]
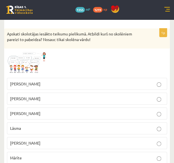
click at [24, 63] on span at bounding box center [28, 64] width 9 height 9
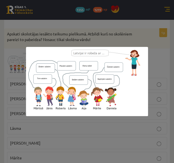
click at [15, 88] on div at bounding box center [87, 81] width 174 height 163
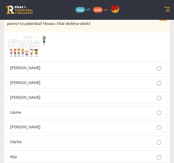
scroll to position [508, 0]
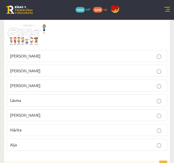
click at [16, 127] on p "Mārīte" at bounding box center [87, 130] width 154 height 6
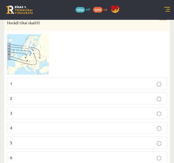
scroll to position [760, 0]
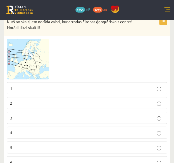
click at [22, 58] on img at bounding box center [28, 59] width 42 height 41
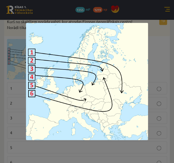
click at [15, 80] on div at bounding box center [87, 81] width 174 height 163
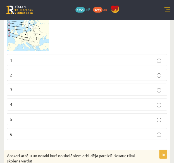
click at [28, 72] on p "2" at bounding box center [87, 75] width 154 height 6
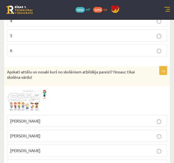
scroll to position [900, 0]
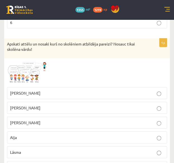
click at [28, 71] on span at bounding box center [28, 74] width 9 height 9
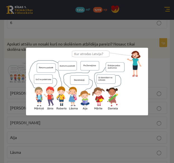
click at [22, 79] on div at bounding box center [87, 81] width 174 height 163
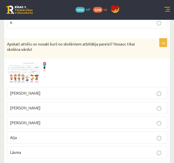
click at [29, 120] on p "Mārtiņš" at bounding box center [87, 123] width 154 height 6
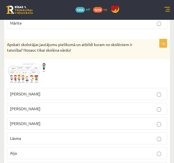
scroll to position [1068, 0]
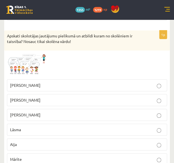
click at [30, 62] on span at bounding box center [28, 66] width 9 height 9
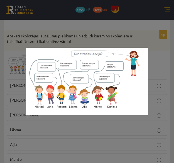
click at [25, 68] on div at bounding box center [87, 81] width 174 height 163
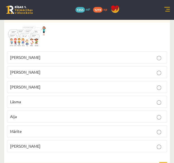
click at [32, 96] on label "Lāsma" at bounding box center [87, 102] width 160 height 12
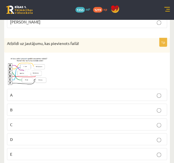
scroll to position [1207, 0]
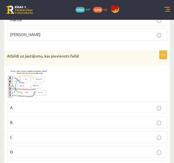
click at [29, 78] on img at bounding box center [28, 83] width 42 height 31
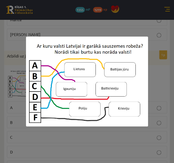
click at [21, 84] on div at bounding box center [87, 81] width 174 height 163
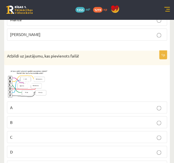
click at [28, 79] on img at bounding box center [28, 83] width 42 height 31
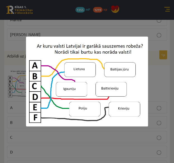
click at [20, 89] on div at bounding box center [87, 81] width 174 height 163
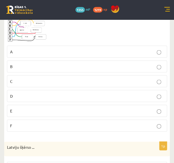
click at [24, 108] on p "E" at bounding box center [87, 111] width 154 height 6
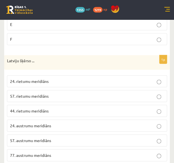
scroll to position [1351, 0]
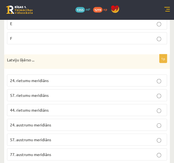
click at [29, 123] on span "24. austrumu meridiāns" at bounding box center [30, 125] width 41 height 5
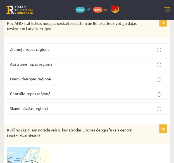
scroll to position [623, 0]
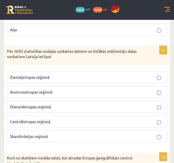
click at [48, 75] on span "Ziemeļeiropas reģionā" at bounding box center [29, 77] width 39 height 5
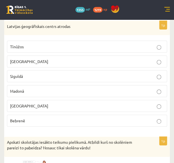
scroll to position [344, 0]
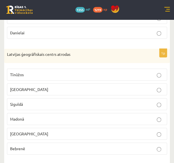
click at [45, 72] on p "Tīnūžos" at bounding box center [87, 75] width 154 height 6
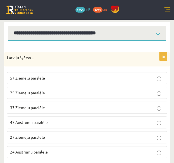
scroll to position [92, 0]
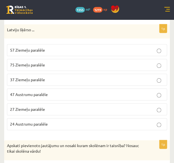
click at [50, 49] on p "57 Ziemeļu paralēle" at bounding box center [87, 50] width 154 height 6
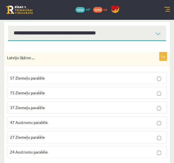
scroll to position [36, 0]
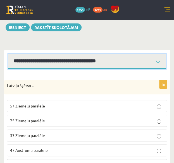
click at [67, 62] on select "**********" at bounding box center [87, 61] width 158 height 15
click at [8, 54] on select "**********" at bounding box center [87, 61] width 158 height 15
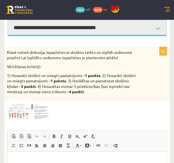
scroll to position [64, 0]
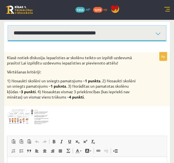
click at [61, 30] on select "**********" at bounding box center [87, 33] width 158 height 15
click at [68, 34] on select "**********" at bounding box center [87, 33] width 158 height 15
click at [8, 26] on select "**********" at bounding box center [87, 33] width 158 height 15
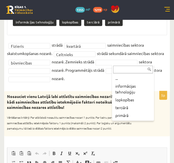
scroll to position [120, 0]
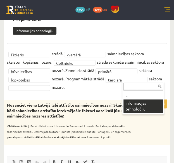
drag, startPoint x: 130, startPoint y: 105, endPoint x: 111, endPoint y: 103, distance: 19.1
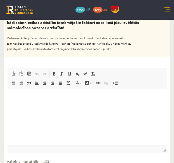
scroll to position [204, 0]
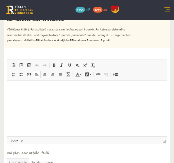
drag, startPoint x: 47, startPoint y: 98, endPoint x: 26, endPoint y: 95, distance: 21.1
click at [27, 95] on html at bounding box center [87, 88] width 160 height 17
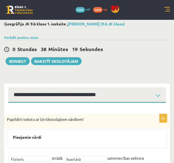
scroll to position [0, 0]
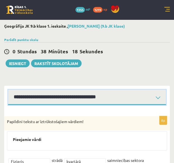
click at [102, 98] on select "**********" at bounding box center [87, 97] width 158 height 15
click at [8, 90] on select "**********" at bounding box center [87, 97] width 158 height 15
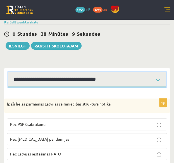
scroll to position [14, 0]
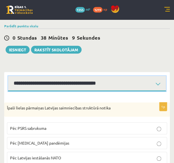
click at [95, 86] on select "**********" at bounding box center [87, 83] width 158 height 15
select select "**********"
click at [8, 76] on select "**********" at bounding box center [87, 83] width 158 height 15
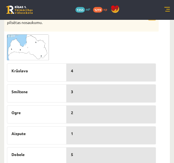
scroll to position [126, 0]
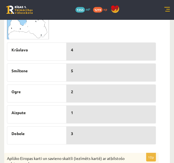
click at [26, 32] on img at bounding box center [28, 26] width 42 height 26
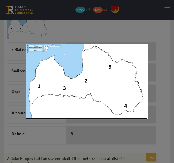
click at [101, 34] on div at bounding box center [87, 81] width 174 height 163
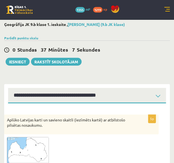
scroll to position [0, 0]
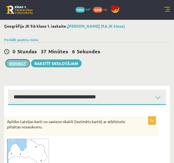
click at [16, 65] on button "Iesniegt" at bounding box center [18, 64] width 24 height 8
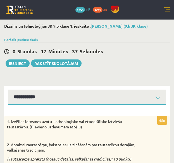
select select "**********"
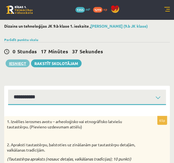
scroll to position [195, 0]
click at [15, 63] on button "Iesniegt" at bounding box center [18, 64] width 24 height 8
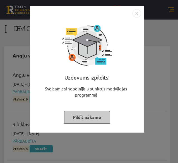
click at [98, 117] on button "Pildīt nākamo" at bounding box center [87, 117] width 46 height 13
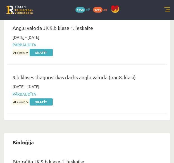
scroll to position [56, 0]
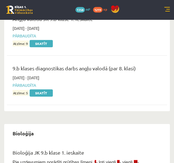
click at [167, 11] on link at bounding box center [167, 10] width 6 height 6
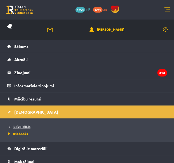
click at [23, 125] on span "Neizpildītās" at bounding box center [18, 126] width 23 height 4
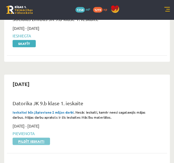
click at [32, 142] on link "Pildīt ieskaiti" at bounding box center [31, 141] width 37 height 7
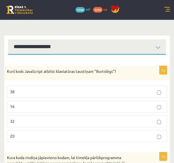
scroll to position [56, 0]
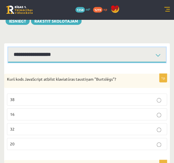
click at [101, 55] on select "**********" at bounding box center [87, 54] width 158 height 15
click at [8, 47] on select "**********" at bounding box center [87, 54] width 158 height 15
click at [86, 55] on select "**********" at bounding box center [87, 54] width 158 height 15
click at [105, 51] on select "**********" at bounding box center [87, 54] width 158 height 15
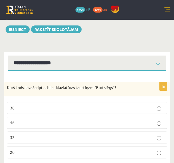
scroll to position [56, 0]
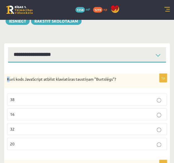
click at [8, 79] on p "Kurš kods JavaScript atbilst klaviatūras taustiņam "Burtslēgs"?" at bounding box center [73, 80] width 132 height 6
click at [7, 79] on p "Kurš kods JavaScript atbilst klaviatūras taustiņam "Burtslēgs"?" at bounding box center [73, 80] width 132 height 6
drag, startPoint x: 11, startPoint y: 80, endPoint x: 18, endPoint y: 83, distance: 7.2
click at [20, 81] on p "Kurš kods JavaScript atbilst klaviatūras taustiņam "Burtslēgs"?" at bounding box center [73, 80] width 132 height 6
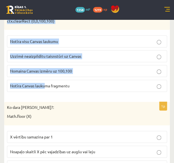
scroll to position [537, 0]
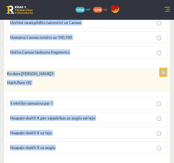
drag, startPoint x: 7, startPoint y: 76, endPoint x: 56, endPoint y: 143, distance: 83.9
copy form "Lore ipsu DoloRsitam consect adipiscinge seddoeius "Temporinc"? 14 56 62 03 3u …"
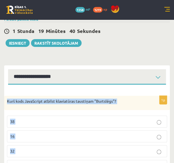
scroll to position [0, 0]
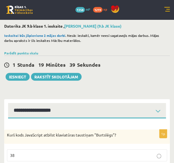
click at [113, 76] on div "1 Stunda 19 Minūtes 39 Sekundes Notikusi kļūda pie pēdējās saglabāšanas. Lūdzu …" at bounding box center [87, 68] width 166 height 25
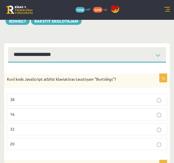
scroll to position [84, 0]
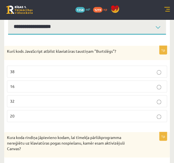
click at [91, 116] on p "20" at bounding box center [87, 116] width 154 height 6
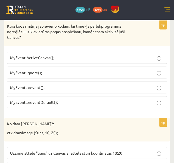
scroll to position [196, 0]
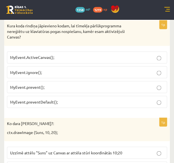
click at [74, 99] on p "MyEvent.preventDefault();" at bounding box center [87, 102] width 154 height 6
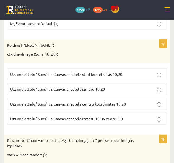
scroll to position [280, 0]
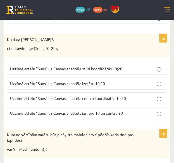
click at [84, 66] on p "Uzzīmē attēlu "Suns" uz Canvas ar attēla stūri koordinātās 10;20" at bounding box center [87, 69] width 154 height 6
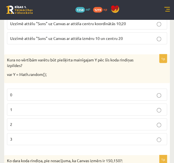
scroll to position [364, 0]
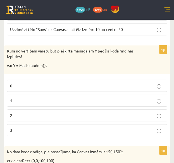
click at [56, 83] on p "0" at bounding box center [87, 86] width 154 height 6
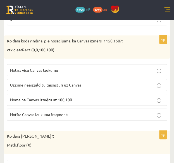
scroll to position [475, 0]
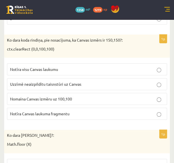
click at [39, 67] on span "Notīra visu Canvas laukumu" at bounding box center [34, 69] width 48 height 5
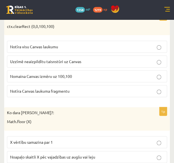
scroll to position [503, 0]
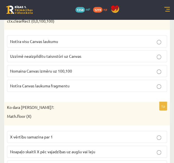
click at [55, 83] on span "Notīra Canvas laukuma fragmentu" at bounding box center [40, 85] width 60 height 5
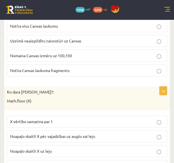
scroll to position [537, 0]
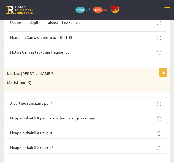
click at [56, 130] on p "Noapaļo skaitli X uz leju" at bounding box center [87, 133] width 154 height 6
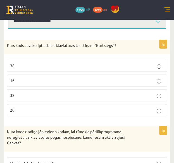
scroll to position [0, 0]
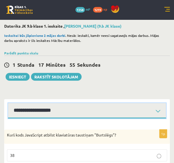
click at [63, 112] on select "**********" at bounding box center [87, 110] width 158 height 15
click at [8, 103] on select "**********" at bounding box center [87, 110] width 158 height 15
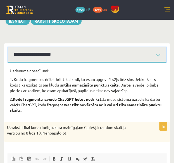
scroll to position [84, 0]
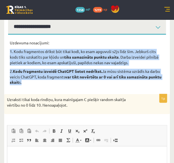
drag, startPoint x: 10, startPoint y: 51, endPoint x: 35, endPoint y: 84, distance: 40.9
click at [35, 84] on div "Uzdevuma nosacījumi: 1. Kodu fragmentos drīkst būt tikai kodi, ko esam apguvuši…" at bounding box center [87, 64] width 155 height 48
copy div "1. Kodu fragmentos drīkst būt tikai kodi, ko esam apguvuši s2js līdz šim. Jebku…"
click at [96, 29] on select "**********" at bounding box center [87, 26] width 158 height 15
click at [8, 19] on select "**********" at bounding box center [87, 26] width 158 height 15
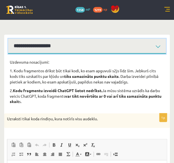
scroll to position [56, 0]
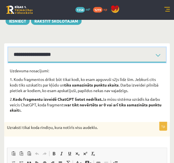
click at [76, 57] on select "**********" at bounding box center [87, 54] width 158 height 15
click at [8, 47] on select "**********" at bounding box center [87, 54] width 158 height 15
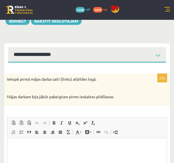
drag, startPoint x: 61, startPoint y: 76, endPoint x: 45, endPoint y: 76, distance: 15.4
click at [45, 77] on p "Iekopē pirmā mājas darba saiti (linku) atbildes logā." at bounding box center [73, 80] width 132 height 6
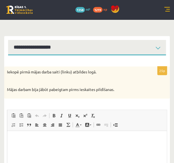
scroll to position [56, 0]
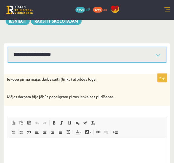
click at [74, 53] on select "**********" at bounding box center [87, 54] width 158 height 15
select select "**********"
click at [8, 47] on select "**********" at bounding box center [87, 54] width 158 height 15
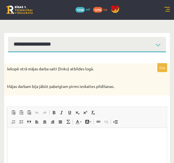
scroll to position [66, 0]
